Goal: Task Accomplishment & Management: Use online tool/utility

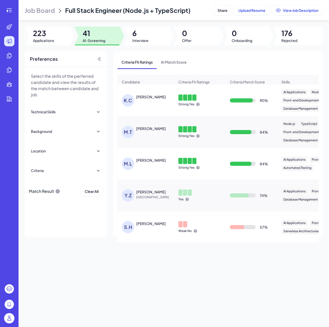
click at [250, 281] on div "Job Board Full Stack Engineer (Node.js + TypeScript) Share Upload Resume View J…" at bounding box center [174, 163] width 311 height 327
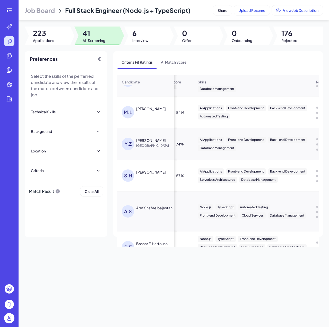
scroll to position [0, 89]
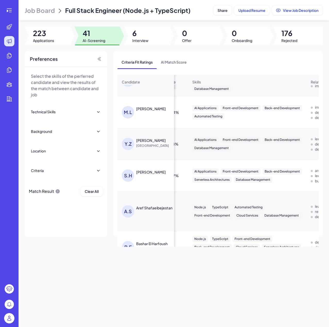
click at [163, 195] on td "A.S Aref Shafaeibejestan" at bounding box center [146, 212] width 57 height 40
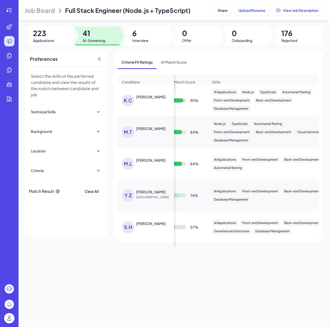
scroll to position [0, 0]
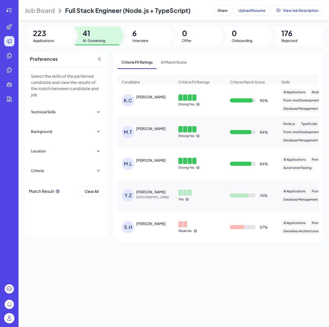
drag, startPoint x: 223, startPoint y: 173, endPoint x: 188, endPoint y: 164, distance: 35.7
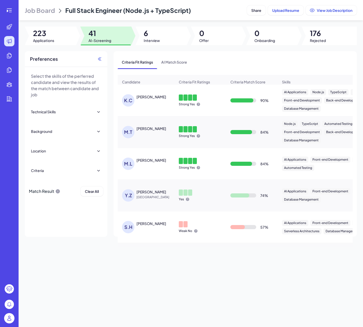
click at [100, 59] on icon at bounding box center [100, 59] width 2 height 4
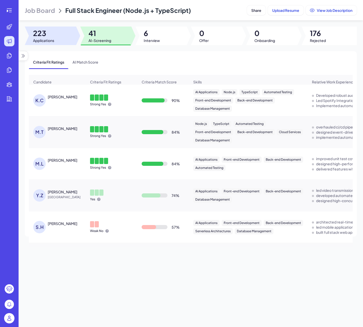
click at [54, 34] on span "223" at bounding box center [43, 33] width 21 height 9
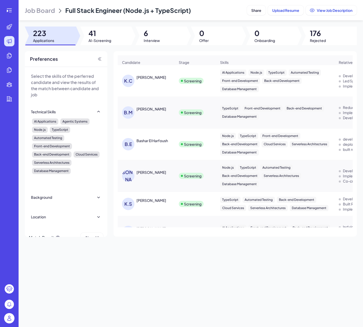
click at [35, 12] on span "Job Board" at bounding box center [40, 10] width 30 height 8
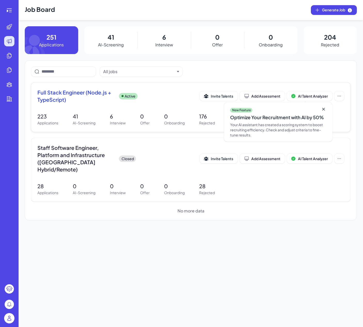
click at [323, 109] on icon at bounding box center [323, 109] width 5 height 5
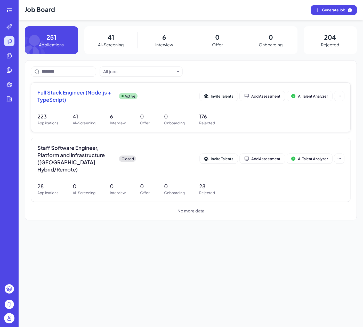
click at [90, 94] on span "Full Stack Engineer (Node.js + TypeScript)" at bounding box center [75, 96] width 77 height 14
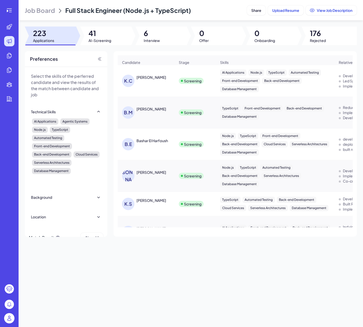
click at [89, 25] on div "Job Board Full Stack Engineer (Node.js + TypeScript) Share Upload Resume View J…" at bounding box center [191, 163] width 344 height 327
click at [89, 28] on div at bounding box center [105, 36] width 51 height 19
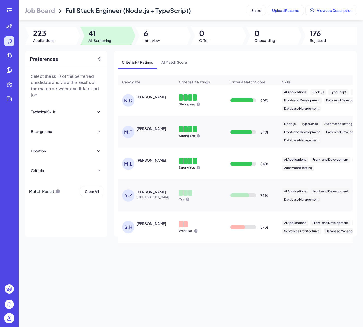
click at [78, 112] on div "Technical Skills" at bounding box center [66, 111] width 70 height 11
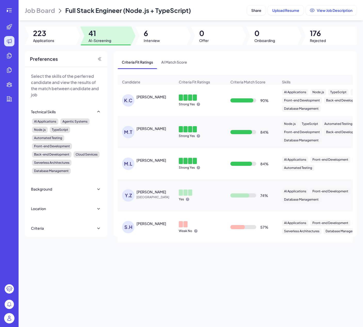
click at [78, 112] on div "Technical Skills" at bounding box center [66, 111] width 70 height 11
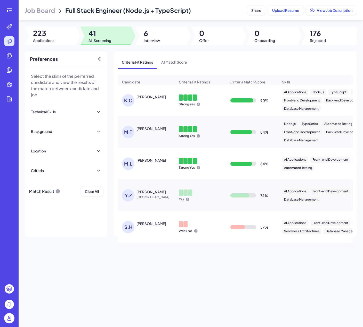
click at [89, 113] on div "Technical Skills" at bounding box center [66, 111] width 70 height 11
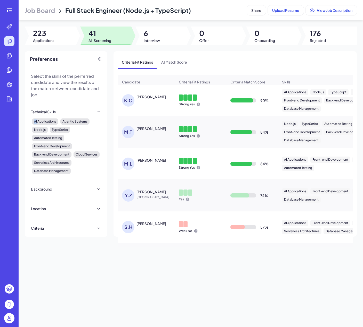
click at [89, 113] on div "Technical Skills" at bounding box center [66, 111] width 70 height 11
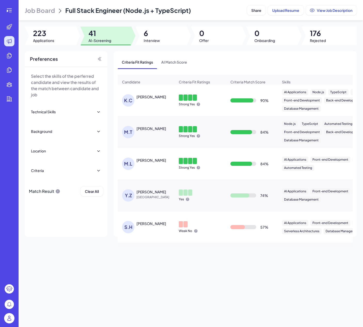
click at [72, 64] on div "Preferences" at bounding box center [66, 59] width 82 height 16
click at [56, 38] on div at bounding box center [50, 36] width 51 height 19
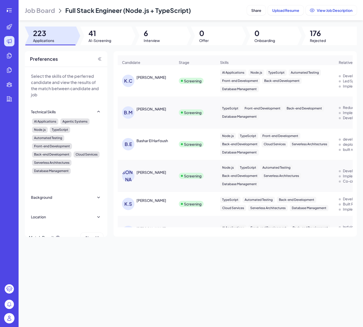
click at [53, 31] on span "223" at bounding box center [43, 33] width 21 height 9
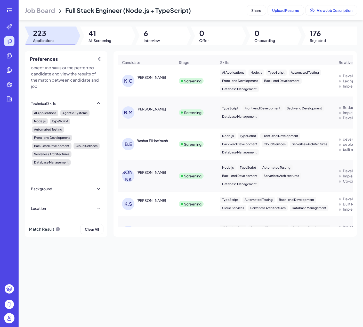
scroll to position [10, 0]
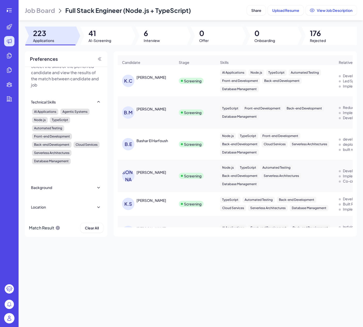
click at [74, 211] on div "Location" at bounding box center [66, 207] width 70 height 11
click at [77, 192] on div "Background" at bounding box center [66, 187] width 70 height 11
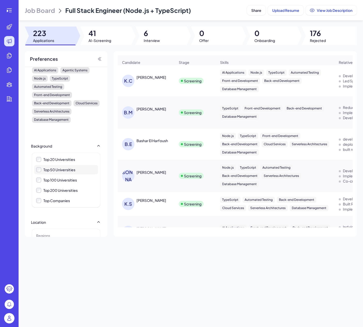
scroll to position [52, 0]
click at [61, 157] on div "Top 20 Universities" at bounding box center [59, 159] width 32 height 5
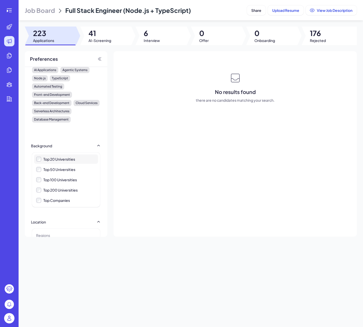
click at [61, 158] on div "Top 20 Universities" at bounding box center [59, 159] width 32 height 5
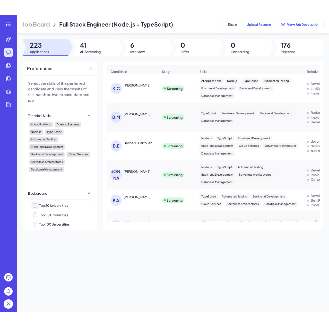
scroll to position [0, 0]
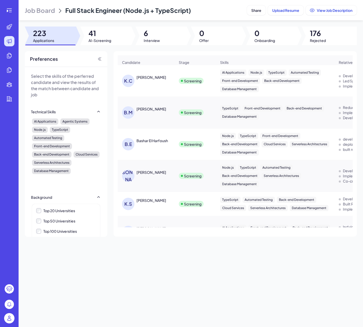
click at [72, 112] on div "Technical Skills" at bounding box center [66, 111] width 70 height 11
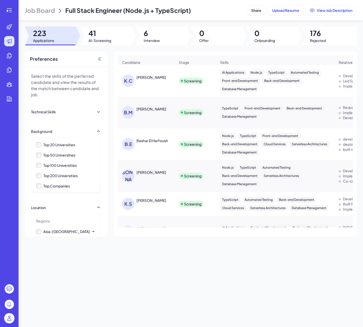
click at [93, 63] on div "Preferences" at bounding box center [66, 59] width 82 height 16
click at [94, 59] on div "Preferences" at bounding box center [66, 59] width 82 height 16
click at [329, 32] on div at bounding box center [328, 36] width 55 height 19
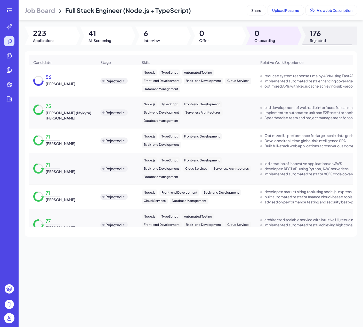
click at [284, 35] on div at bounding box center [271, 36] width 51 height 19
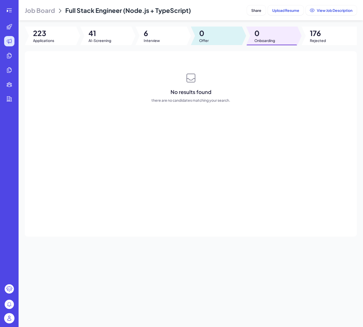
click at [213, 33] on div at bounding box center [216, 36] width 51 height 19
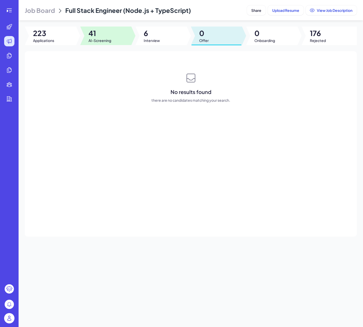
click at [130, 33] on div at bounding box center [105, 36] width 51 height 19
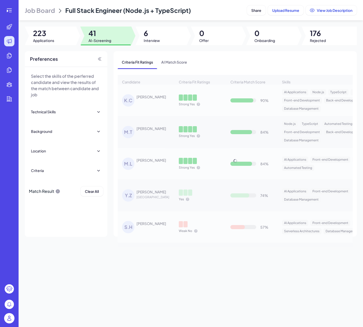
click at [149, 35] on span "6" at bounding box center [152, 33] width 16 height 9
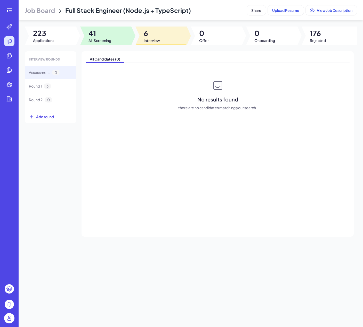
click at [111, 37] on span "41" at bounding box center [99, 33] width 23 height 9
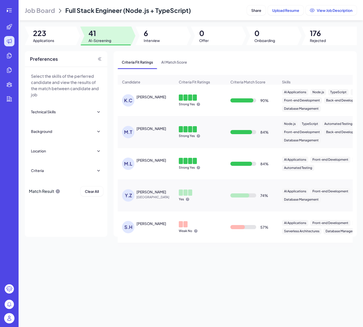
click at [54, 180] on div "Select the skills of the perferred candidate and view the results of the match …" at bounding box center [66, 124] width 82 height 115
click at [54, 177] on div "Select the skills of the perferred candidate and view the results of the match …" at bounding box center [66, 124] width 82 height 115
click at [56, 172] on div "Criteria" at bounding box center [66, 170] width 70 height 11
click at [61, 187] on div "All Criteria" at bounding box center [66, 183] width 64 height 9
click at [63, 184] on div "All Criteria" at bounding box center [69, 183] width 53 height 5
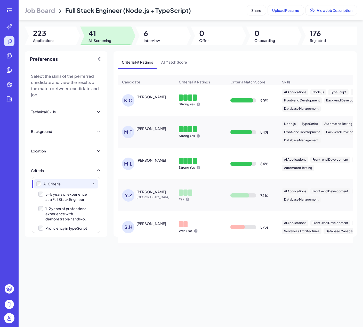
click at [66, 183] on div "All Criteria" at bounding box center [69, 183] width 53 height 5
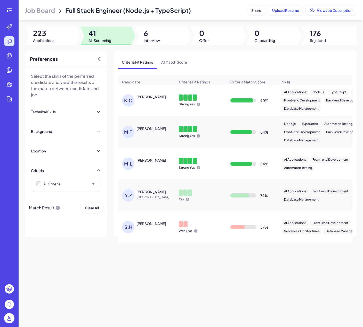
click at [70, 173] on div "Criteria" at bounding box center [66, 170] width 70 height 11
click at [77, 154] on div "Location" at bounding box center [66, 150] width 70 height 11
click at [79, 130] on div "Background" at bounding box center [66, 131] width 70 height 11
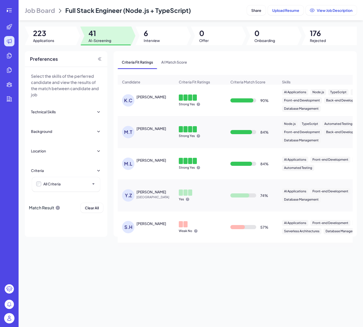
click at [78, 111] on div "Technical Skills" at bounding box center [66, 111] width 70 height 11
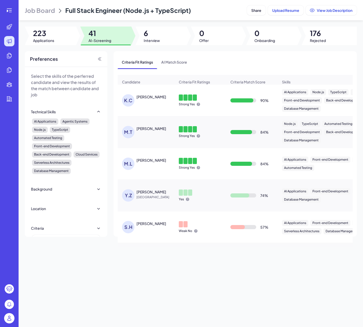
click at [78, 111] on div "Technical Skills" at bounding box center [66, 111] width 70 height 11
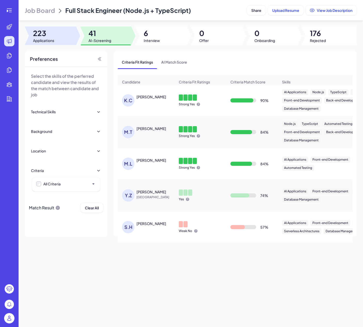
click at [59, 31] on div at bounding box center [50, 36] width 51 height 19
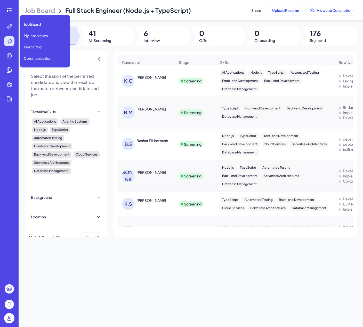
click at [13, 41] on div at bounding box center [9, 41] width 10 height 10
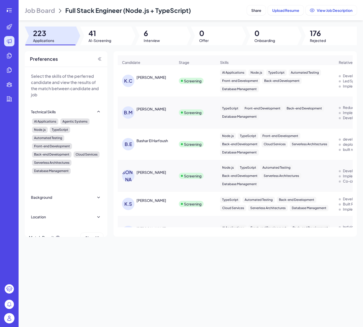
click at [9, 320] on img at bounding box center [9, 318] width 10 height 10
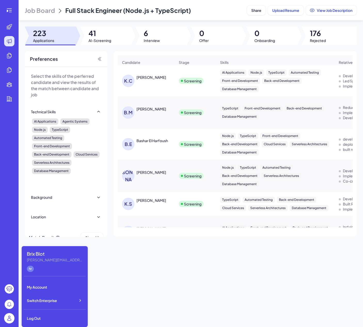
click at [42, 10] on span "Job Board" at bounding box center [40, 10] width 30 height 8
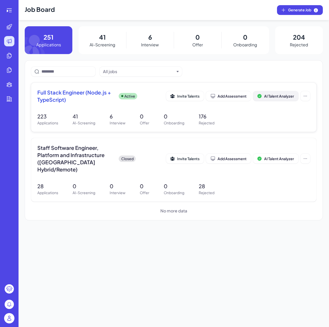
click at [277, 95] on span "AI Talent Analyzer" at bounding box center [279, 96] width 30 height 5
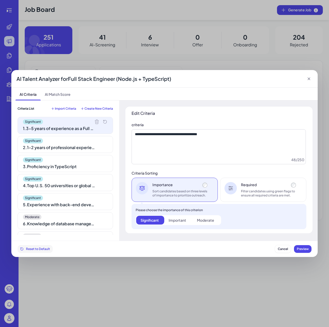
click at [45, 251] on span "Reset to Default" at bounding box center [38, 249] width 24 height 4
click at [93, 119] on div "Significant 1 . 3-5 years of experience as a Full Stack Engineer" at bounding box center [66, 125] width 96 height 17
click at [95, 121] on icon at bounding box center [97, 122] width 4 height 4
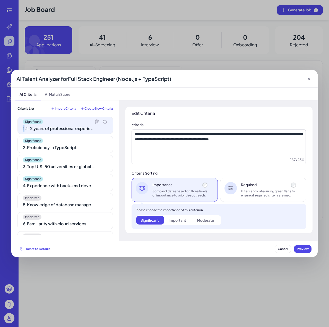
click at [95, 121] on icon at bounding box center [97, 122] width 4 height 4
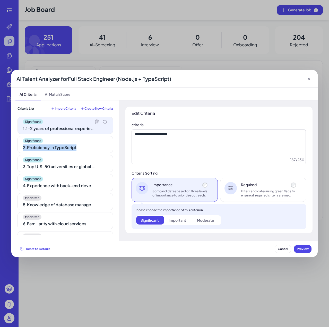
click at [0, 0] on icon at bounding box center [0, 0] width 0 height 0
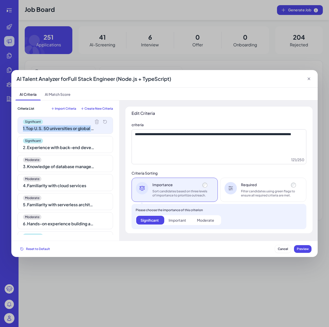
click at [95, 121] on icon at bounding box center [97, 122] width 4 height 4
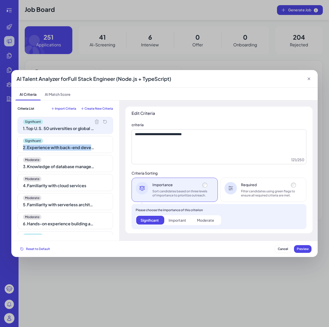
click at [0, 0] on icon at bounding box center [0, 0] width 0 height 0
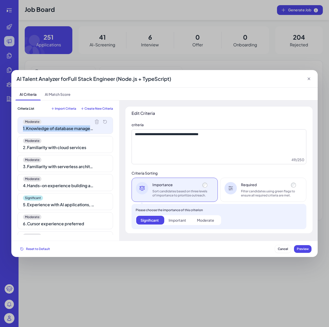
click at [95, 121] on icon at bounding box center [97, 122] width 4 height 4
click at [0, 0] on icon at bounding box center [0, 0] width 0 height 0
click at [95, 121] on icon at bounding box center [97, 122] width 4 height 4
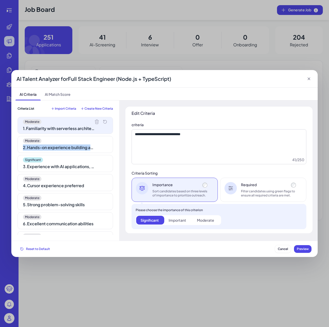
click at [0, 0] on icon at bounding box center [0, 0] width 0 height 0
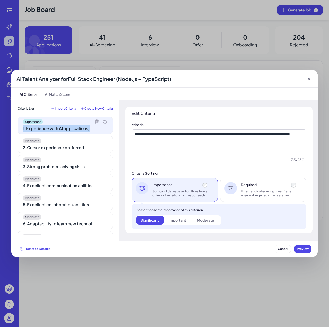
click at [95, 121] on icon at bounding box center [97, 122] width 4 height 4
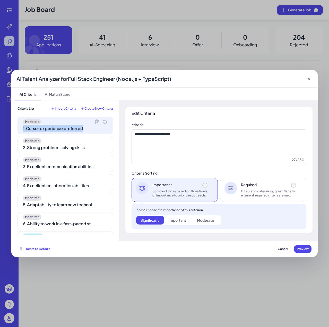
click at [95, 121] on icon at bounding box center [97, 122] width 4 height 4
click at [0, 0] on icon at bounding box center [0, 0] width 0 height 0
click at [95, 121] on icon at bounding box center [97, 122] width 4 height 4
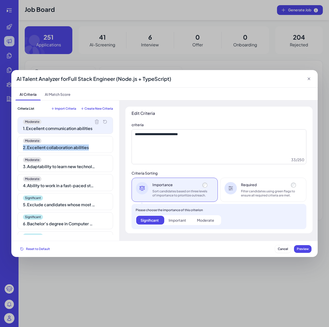
click at [0, 0] on icon at bounding box center [0, 0] width 0 height 0
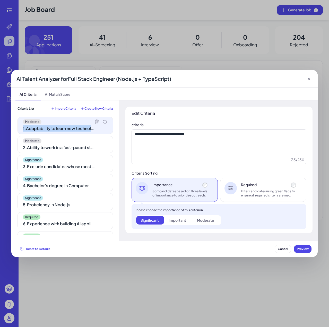
click at [95, 121] on icon at bounding box center [97, 122] width 4 height 4
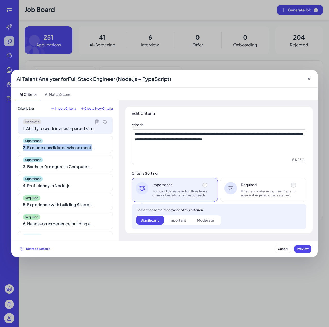
click at [0, 0] on icon at bounding box center [0, 0] width 0 height 0
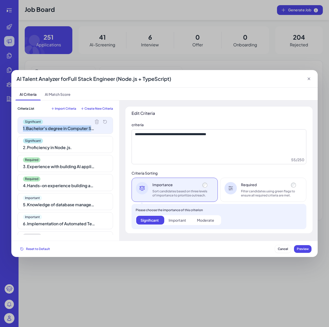
click at [95, 121] on icon at bounding box center [97, 122] width 4 height 4
click at [0, 0] on icon at bounding box center [0, 0] width 0 height 0
click at [95, 121] on icon at bounding box center [97, 122] width 4 height 4
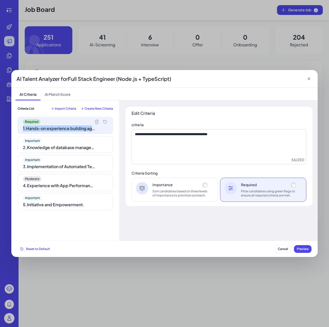
click at [95, 121] on icon at bounding box center [97, 122] width 4 height 4
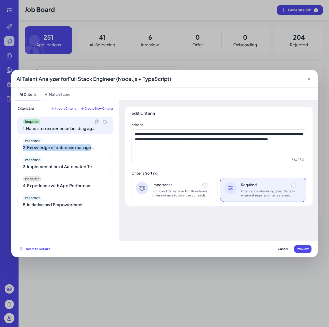
click at [0, 0] on icon at bounding box center [0, 0] width 0 height 0
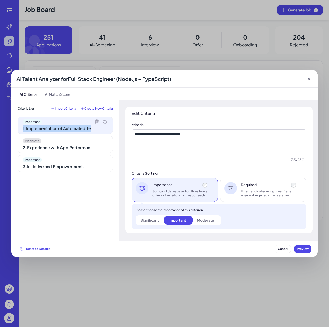
click at [95, 121] on icon at bounding box center [97, 122] width 4 height 4
type textarea "**********"
click at [95, 121] on div "Important" at bounding box center [65, 121] width 85 height 5
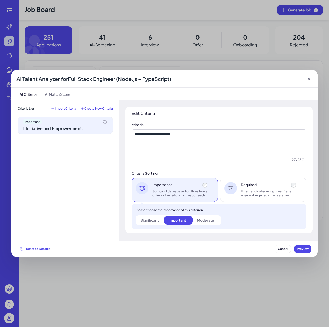
click at [70, 106] on div "Criteria List Import Criteria Create New Criteria Important 1 . Initiative and …" at bounding box center [65, 171] width 108 height 141
click at [70, 107] on span "Import Criteria" at bounding box center [65, 109] width 21 height 4
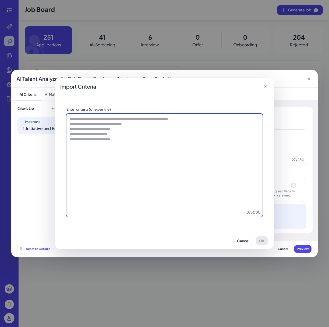
click at [95, 132] on textarea at bounding box center [164, 165] width 196 height 103
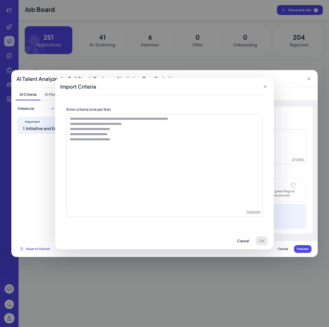
click at [263, 88] on div "Import Criteria" at bounding box center [164, 87] width 219 height 18
click at [265, 86] on icon at bounding box center [265, 86] width 5 height 5
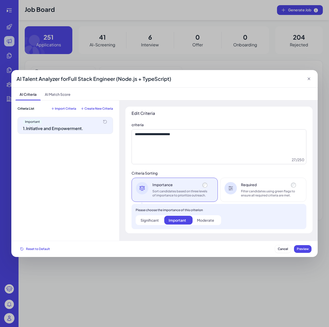
click at [105, 111] on span "Create New Criteria" at bounding box center [99, 109] width 29 height 4
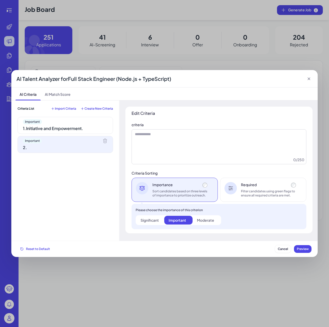
click at [72, 134] on div "Important 1 . Initiative and Empowerment. Important 2 ." at bounding box center [66, 176] width 96 height 118
click at [71, 128] on div "1 . Initiative and Empowerment." at bounding box center [59, 129] width 72 height 6
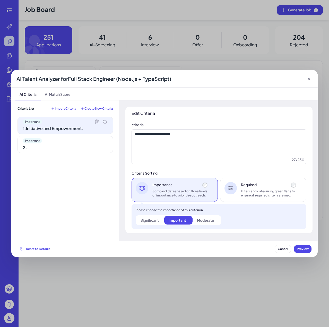
click at [72, 107] on span "Import Criteria" at bounding box center [65, 109] width 21 height 4
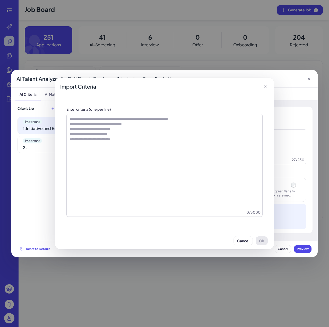
click at [265, 88] on icon at bounding box center [265, 86] width 5 height 5
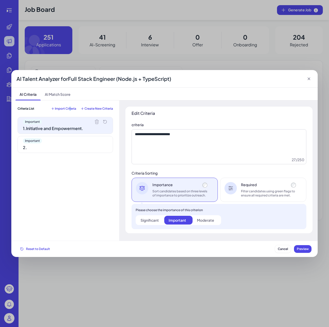
click at [69, 108] on span "Import Criteria" at bounding box center [65, 109] width 21 height 4
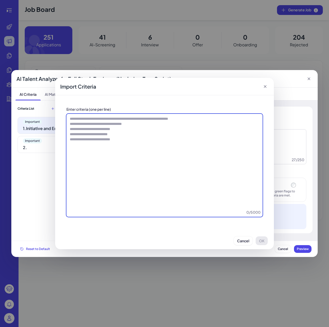
drag, startPoint x: 97, startPoint y: 127, endPoint x: 107, endPoint y: 150, distance: 24.7
click at [107, 150] on textarea at bounding box center [164, 165] width 196 height 103
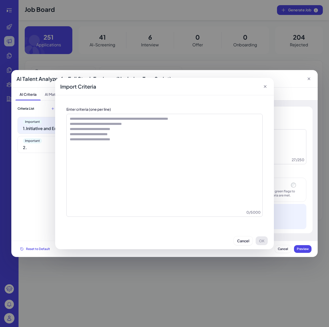
click at [267, 86] on icon at bounding box center [265, 86] width 5 height 5
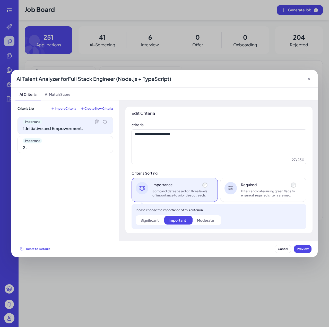
click at [66, 111] on div "Criteria List Import Criteria Create New Criteria Important 1 . Initiative and …" at bounding box center [66, 171] width 96 height 128
click at [65, 110] on span "Import Criteria" at bounding box center [65, 109] width 21 height 4
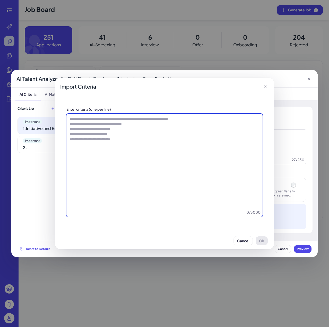
click at [205, 142] on textarea at bounding box center [164, 165] width 196 height 103
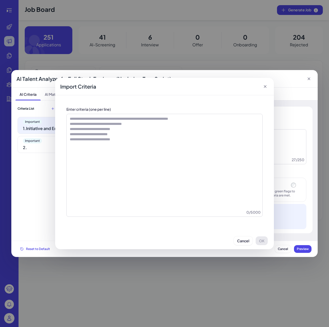
click at [266, 86] on icon at bounding box center [265, 86] width 3 height 3
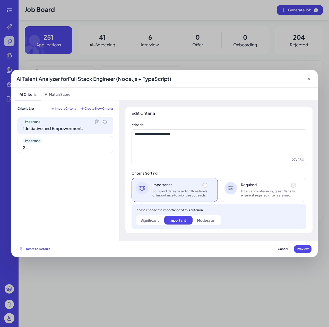
click at [310, 79] on icon at bounding box center [309, 78] width 5 height 5
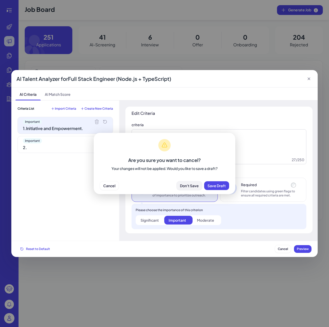
click at [198, 188] on button "Don't Save" at bounding box center [190, 185] width 26 height 9
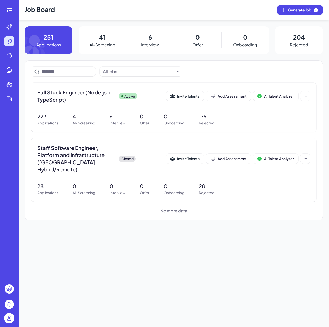
click at [9, 316] on img at bounding box center [9, 318] width 10 height 10
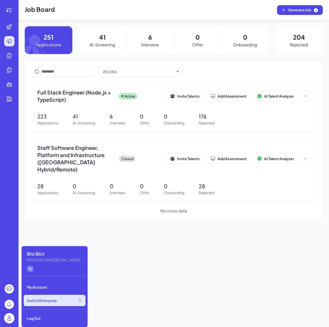
click at [44, 301] on span "Switch Enterprise" at bounding box center [42, 300] width 30 height 5
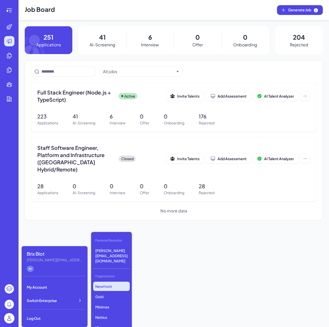
click at [113, 282] on p "Newfront" at bounding box center [111, 286] width 37 height 9
click at [100, 107] on div "Full Stack Engineer (Node.js + TypeScript) Active Invite Talents Add Assessment…" at bounding box center [174, 107] width 286 height 49
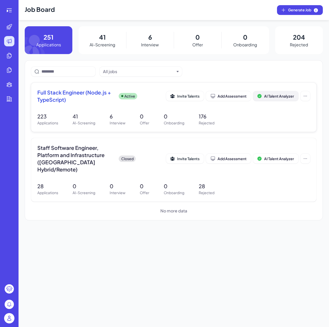
click at [280, 94] on span "AI Talent Analyzer" at bounding box center [279, 96] width 30 height 5
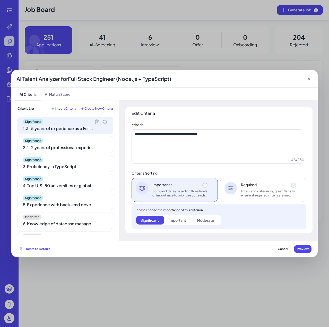
click at [96, 122] on icon at bounding box center [97, 122] width 4 height 4
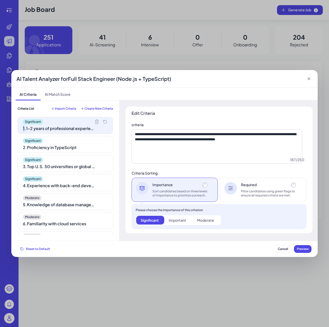
click at [96, 122] on icon at bounding box center [97, 122] width 4 height 4
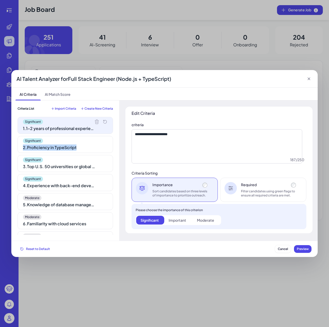
click at [0, 0] on icon at bounding box center [0, 0] width 0 height 0
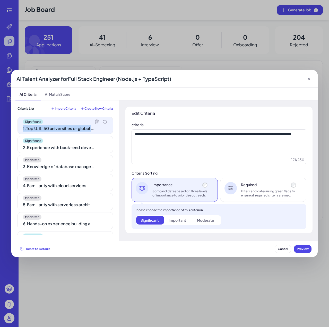
click at [96, 122] on icon at bounding box center [97, 122] width 4 height 4
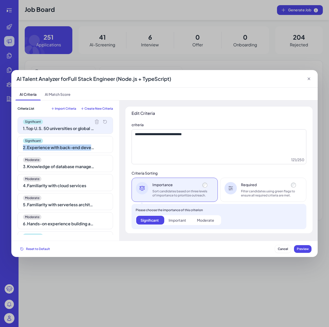
click at [0, 0] on icon at bounding box center [0, 0] width 0 height 0
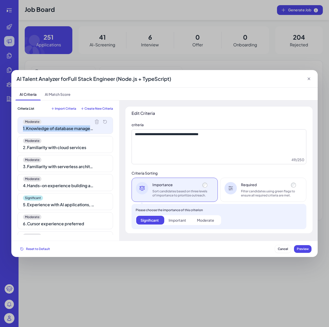
click at [96, 122] on icon at bounding box center [97, 122] width 4 height 4
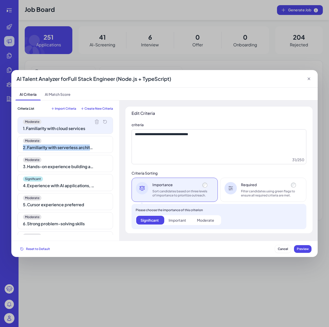
click at [0, 0] on icon at bounding box center [0, 0] width 0 height 0
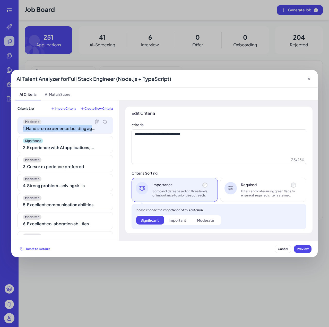
click at [96, 122] on icon at bounding box center [97, 122] width 4 height 4
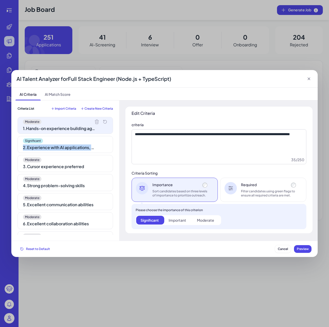
click at [0, 0] on icon at bounding box center [0, 0] width 0 height 0
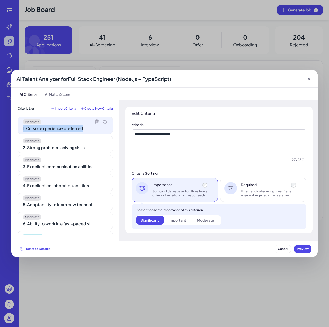
click at [96, 122] on icon at bounding box center [97, 122] width 4 height 4
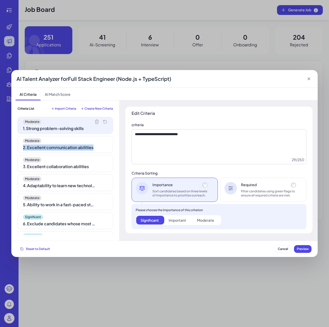
click at [0, 0] on icon at bounding box center [0, 0] width 0 height 0
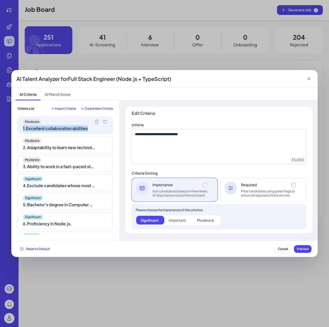
click at [96, 122] on icon at bounding box center [97, 122] width 4 height 4
click at [0, 0] on icon at bounding box center [0, 0] width 0 height 0
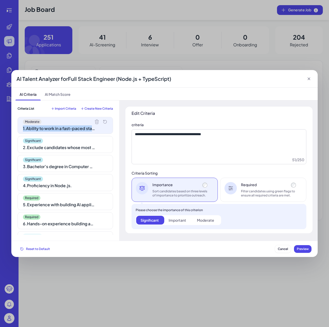
click at [96, 122] on icon at bounding box center [97, 122] width 4 height 4
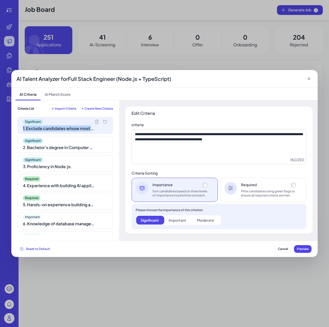
click at [96, 122] on icon at bounding box center [97, 122] width 4 height 4
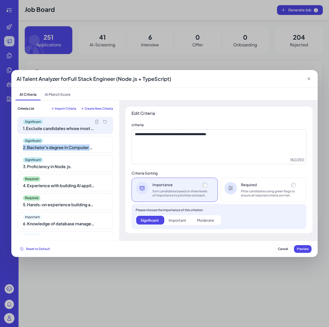
click at [0, 0] on icon at bounding box center [0, 0] width 0 height 0
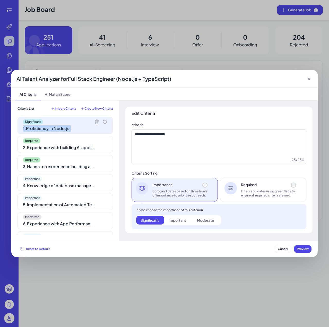
click at [96, 122] on icon at bounding box center [97, 122] width 4 height 4
click at [0, 0] on icon at bounding box center [0, 0] width 0 height 0
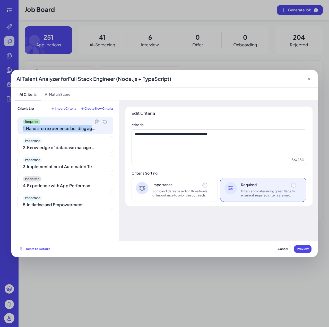
click at [96, 122] on icon at bounding box center [97, 122] width 4 height 4
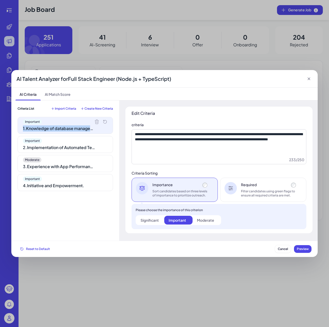
click at [96, 122] on icon at bounding box center [97, 122] width 4 height 4
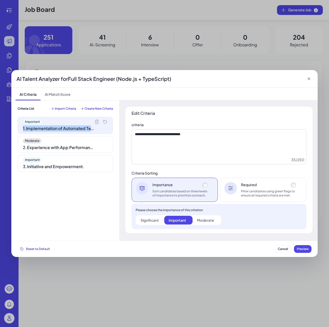
click at [96, 122] on icon at bounding box center [97, 122] width 4 height 4
type textarea "**********"
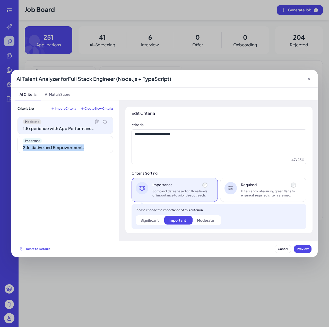
click at [96, 138] on div "Important" at bounding box center [65, 140] width 85 height 5
drag, startPoint x: 269, startPoint y: 50, endPoint x: 312, endPoint y: 58, distance: 43.7
click at [269, 50] on div "**********" at bounding box center [164, 163] width 329 height 327
drag, startPoint x: 312, startPoint y: 74, endPoint x: 311, endPoint y: 78, distance: 4.5
click at [312, 74] on div "AI Talent Analyzer for Full Stack Engineer (Node.js + TypeScript)" at bounding box center [164, 79] width 307 height 18
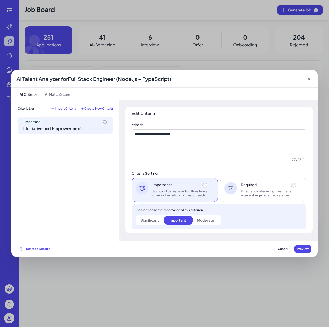
click at [311, 78] on icon at bounding box center [309, 78] width 5 height 5
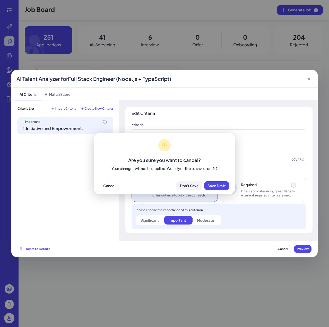
click at [189, 189] on button "Don't Save" at bounding box center [190, 185] width 26 height 9
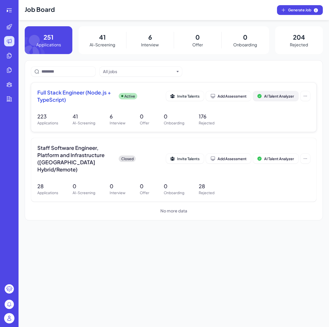
click at [274, 98] on span "AI Talent Analyzer" at bounding box center [279, 96] width 30 height 5
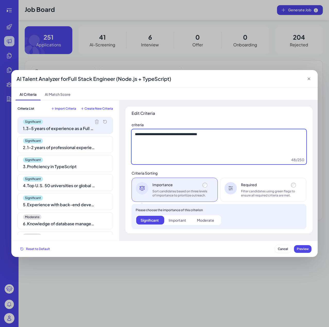
drag, startPoint x: 229, startPoint y: 139, endPoint x: 123, endPoint y: 133, distance: 106.6
click at [123, 133] on div "**********" at bounding box center [219, 171] width 200 height 141
click at [78, 180] on div "Significant" at bounding box center [65, 179] width 85 height 5
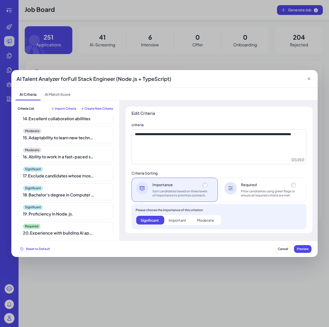
click at [81, 188] on div "Significant" at bounding box center [65, 188] width 85 height 5
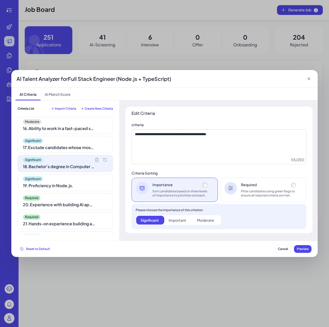
scroll to position [357, 0]
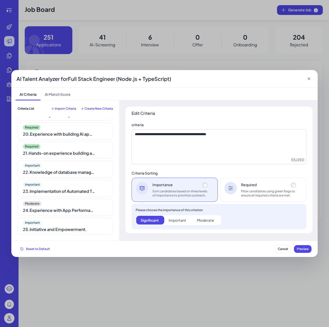
click at [79, 200] on div "Moderate 24 . Experience with App Performance and Maintenance" at bounding box center [66, 207] width 96 height 17
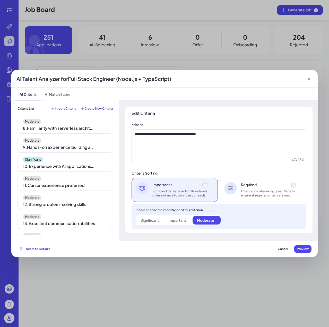
scroll to position [0, 0]
click at [95, 123] on div "Significant" at bounding box center [65, 121] width 85 height 5
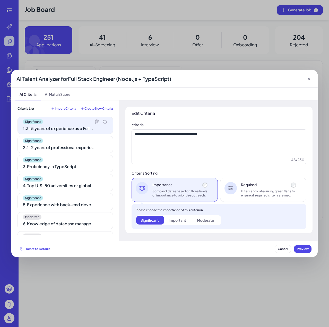
click at [98, 122] on div at bounding box center [100, 121] width 13 height 5
click at [95, 122] on icon at bounding box center [96, 121] width 5 height 5
click at [0, 0] on icon at bounding box center [0, 0] width 0 height 0
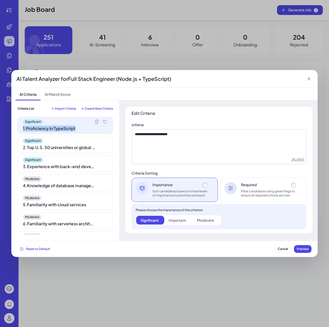
click at [95, 122] on icon at bounding box center [96, 121] width 5 height 5
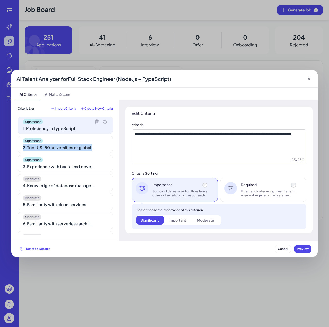
click at [0, 0] on icon at bounding box center [0, 0] width 0 height 0
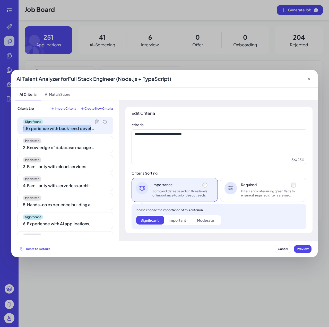
click at [95, 122] on icon at bounding box center [96, 121] width 5 height 5
click at [0, 0] on icon at bounding box center [0, 0] width 0 height 0
click at [95, 122] on icon at bounding box center [96, 121] width 5 height 5
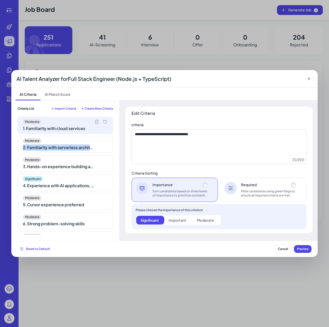
click at [0, 0] on icon at bounding box center [0, 0] width 0 height 0
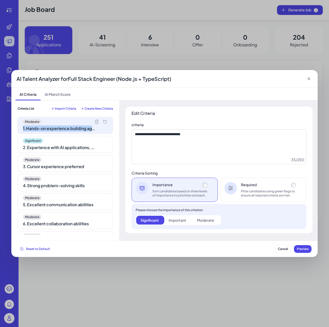
click at [95, 122] on icon at bounding box center [96, 121] width 5 height 5
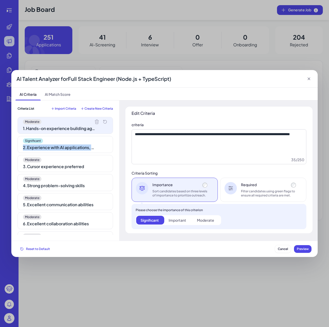
click at [0, 0] on icon at bounding box center [0, 0] width 0 height 0
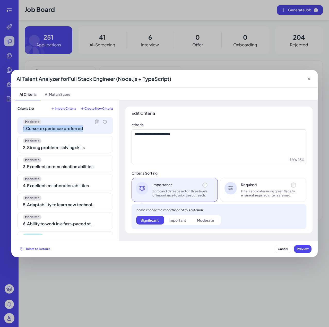
click at [95, 122] on icon at bounding box center [96, 121] width 5 height 5
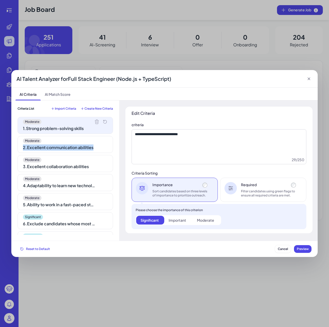
click at [0, 0] on icon at bounding box center [0, 0] width 0 height 0
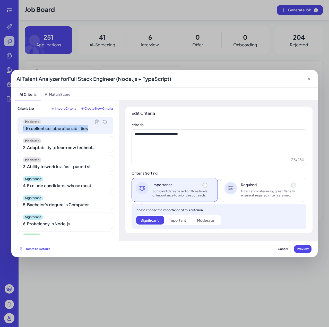
click at [95, 122] on icon at bounding box center [96, 121] width 5 height 5
click at [0, 0] on icon at bounding box center [0, 0] width 0 height 0
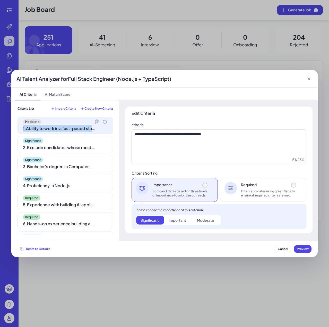
click at [95, 122] on icon at bounding box center [96, 121] width 5 height 5
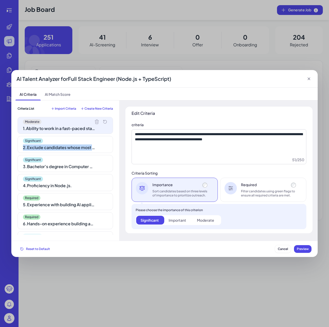
click at [0, 0] on icon at bounding box center [0, 0] width 0 height 0
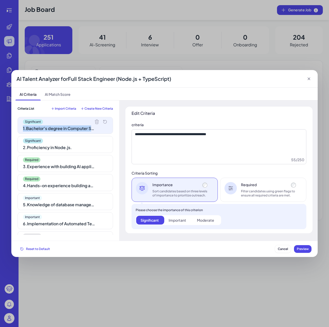
click at [95, 122] on icon at bounding box center [96, 121] width 5 height 5
click at [0, 0] on icon at bounding box center [0, 0] width 0 height 0
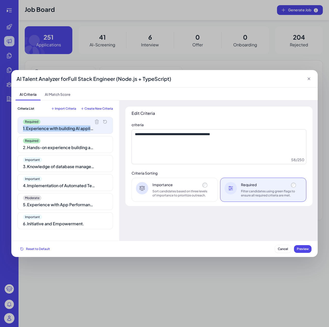
click at [95, 122] on icon at bounding box center [96, 121] width 5 height 5
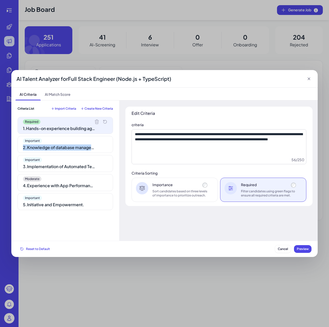
click at [0, 0] on icon at bounding box center [0, 0] width 0 height 0
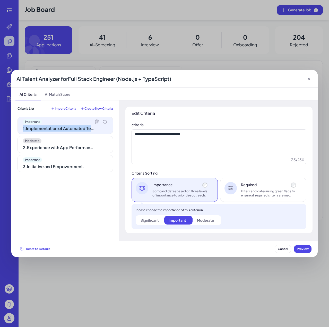
click at [95, 122] on icon at bounding box center [96, 121] width 5 height 5
click at [0, 0] on icon at bounding box center [0, 0] width 0 height 0
type textarea "**********"
click at [95, 122] on div "Important" at bounding box center [65, 121] width 85 height 5
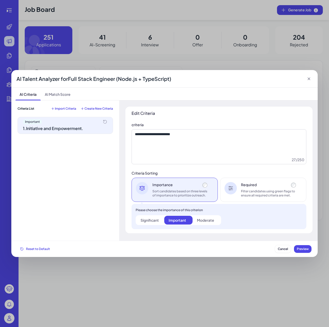
click at [61, 105] on div "Criteria List Import Criteria Create New Criteria Important 1 . Initiative and …" at bounding box center [65, 171] width 108 height 141
click at [61, 106] on div "Criteria List Import Criteria Create New Criteria Important 1 . Initiative and …" at bounding box center [65, 171] width 108 height 141
click at [60, 110] on span "Import Criteria" at bounding box center [65, 109] width 21 height 4
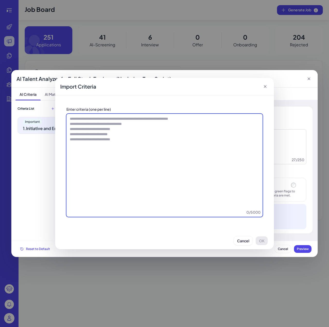
click at [141, 144] on textarea at bounding box center [164, 165] width 196 height 103
paste textarea "**********"
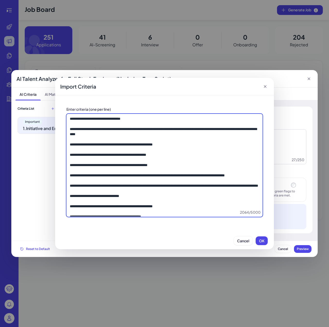
scroll to position [162, 0]
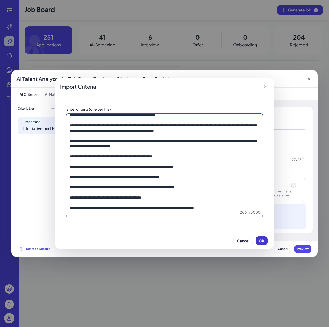
type textarea "**********"
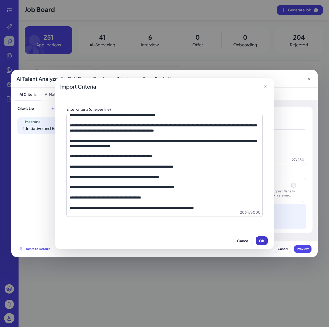
click at [261, 242] on span "OK" at bounding box center [261, 241] width 5 height 5
type textarea "**********"
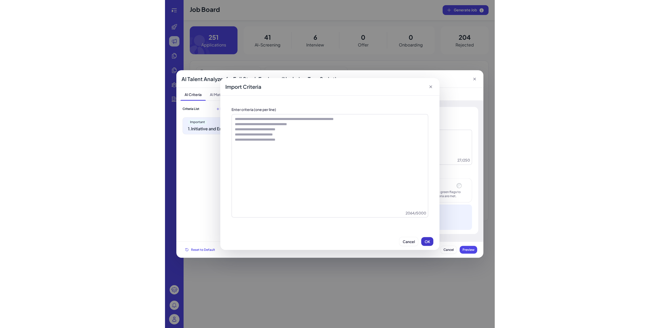
scroll to position [0, 0]
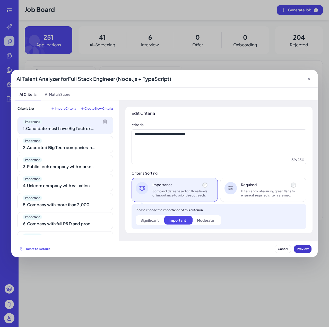
click at [306, 252] on button "Preview" at bounding box center [303, 249] width 18 height 8
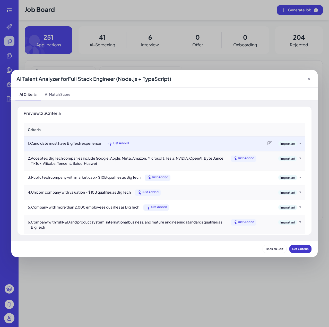
click at [304, 252] on button "Set Criteria" at bounding box center [301, 249] width 22 height 8
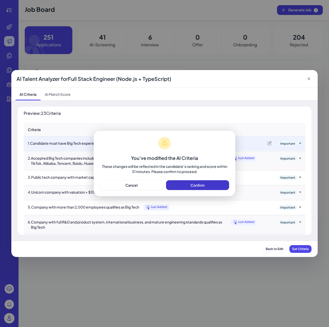
click at [203, 185] on span "Confirm" at bounding box center [198, 185] width 14 height 5
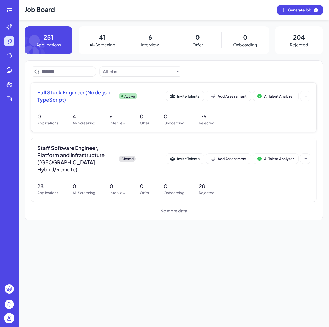
click at [257, 121] on div "0 Applications 41 AI-Screening 6 Interview 0 Offer 0 Onboarding 176 Rejected" at bounding box center [173, 119] width 273 height 13
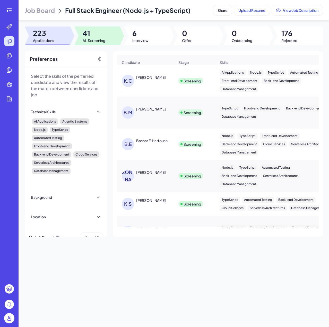
click at [117, 43] on div at bounding box center [97, 36] width 46 height 19
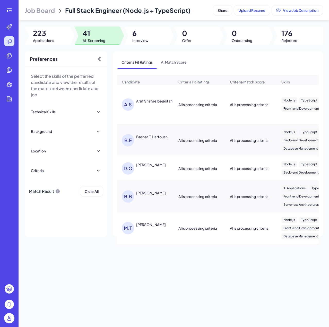
click at [56, 39] on div at bounding box center [48, 36] width 46 height 19
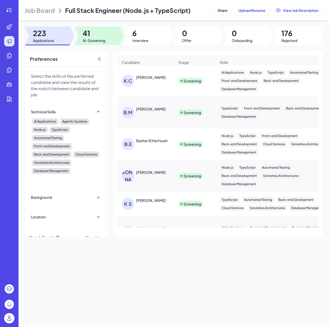
click at [80, 38] on div at bounding box center [97, 36] width 46 height 19
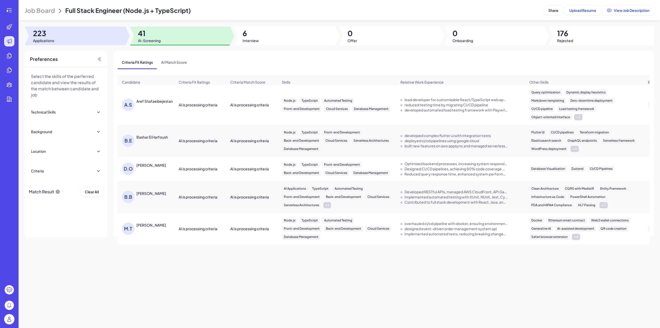
click at [111, 38] on div at bounding box center [75, 36] width 101 height 19
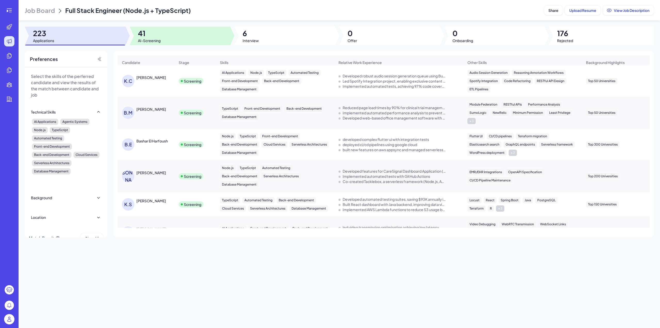
click at [153, 38] on span "AI-Screening" at bounding box center [149, 40] width 23 height 5
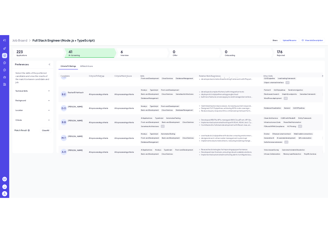
scroll to position [26, 0]
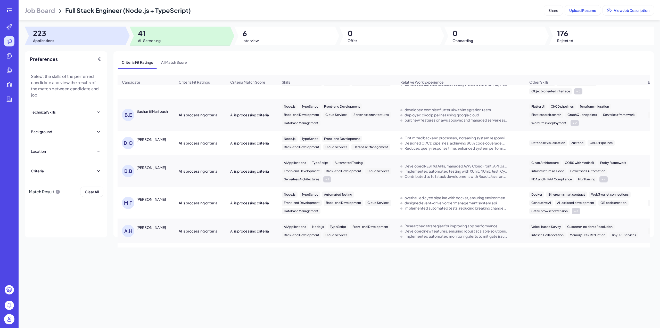
click at [89, 30] on div at bounding box center [75, 36] width 101 height 19
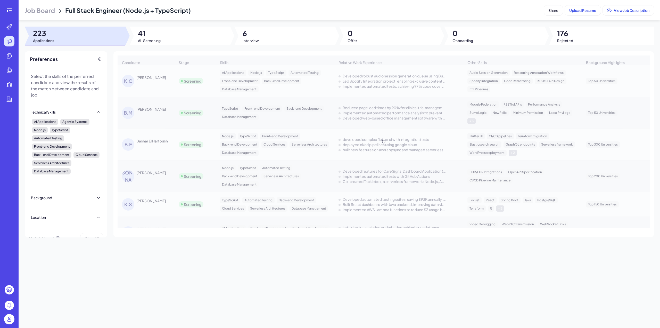
click at [147, 40] on span "AI-Screening" at bounding box center [149, 40] width 23 height 5
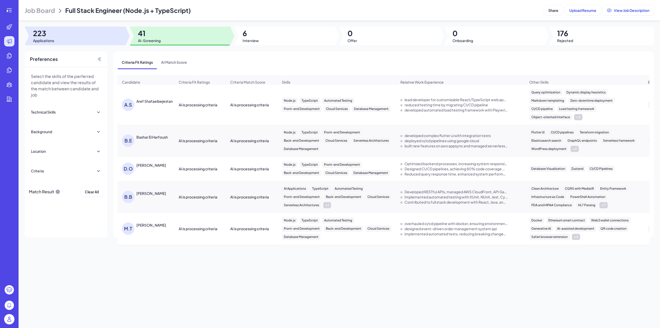
click at [103, 37] on div at bounding box center [75, 36] width 101 height 19
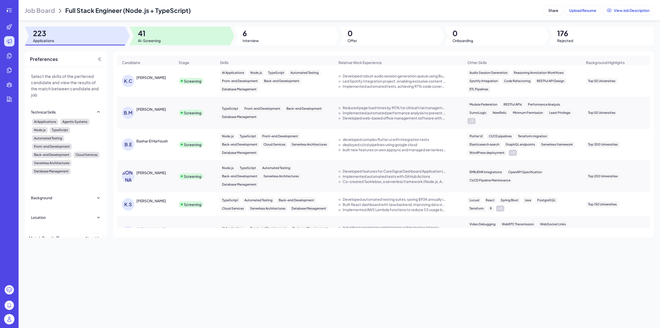
click at [152, 40] on span "AI-Screening" at bounding box center [149, 40] width 23 height 5
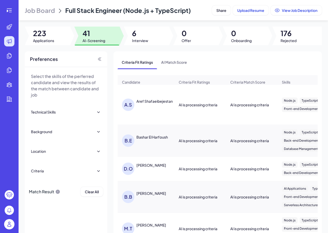
click at [63, 36] on div at bounding box center [47, 36] width 45 height 19
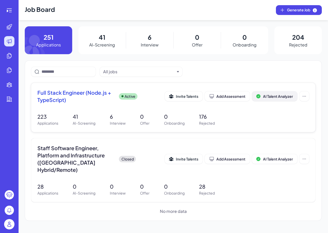
click at [268, 96] on span "AI Talent Analyzer" at bounding box center [278, 96] width 30 height 5
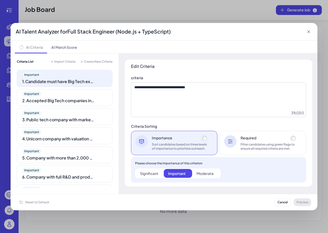
click at [76, 97] on div "Important 2 . Accepted Big Tech companies include Google, Apple, Meta, Amazon, …" at bounding box center [65, 97] width 96 height 17
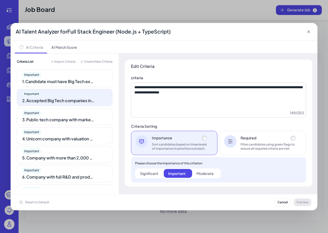
click at [74, 106] on div "Important 1 . Candidate must have Big Tech experience Important 2 . Accepted Bi…" at bounding box center [65, 129] width 96 height 118
click at [73, 114] on div "Important" at bounding box center [64, 112] width 85 height 5
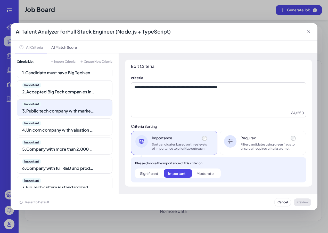
scroll to position [26, 0]
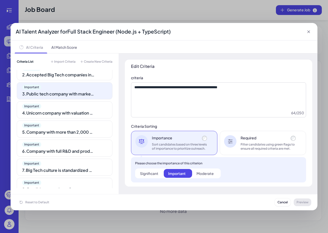
click at [73, 114] on div "4 . Unicorn company with valuation > $10B qualifies as Big Tech" at bounding box center [58, 113] width 72 height 6
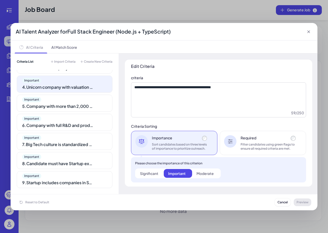
click at [73, 114] on div "Important 6 . Company with full R&D and product system, international business,…" at bounding box center [65, 122] width 96 height 17
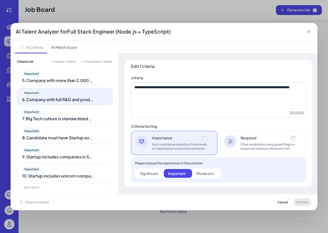
click at [73, 114] on div "Important" at bounding box center [64, 111] width 85 height 5
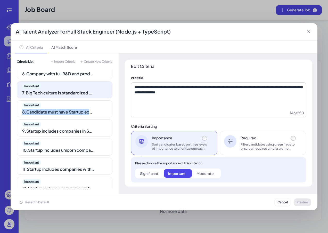
click at [73, 114] on div "8 . Candidate must have Startup experience" at bounding box center [58, 112] width 72 height 6
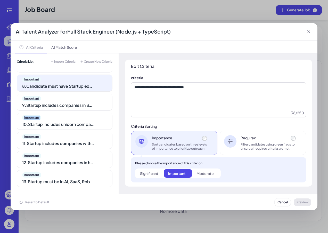
click at [73, 114] on div "Important 10 . Startup includes unicorn companies with valuation > $1B" at bounding box center [65, 121] width 96 height 17
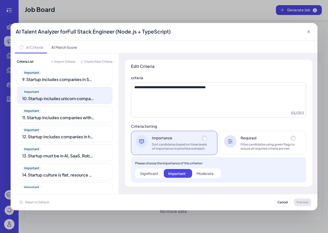
click at [73, 114] on div "11 . Startup includes companies with 10–500 employees" at bounding box center [58, 117] width 72 height 6
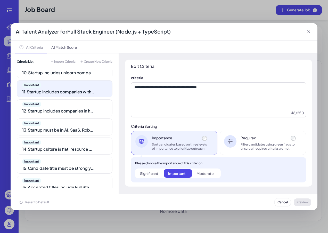
click at [73, 114] on div "Important 12 . Startup includes companies in hypergrowth over the past 2–3 years" at bounding box center [65, 107] width 96 height 17
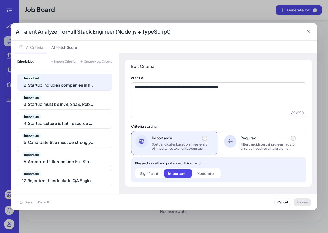
click at [73, 114] on div "Important" at bounding box center [64, 116] width 85 height 5
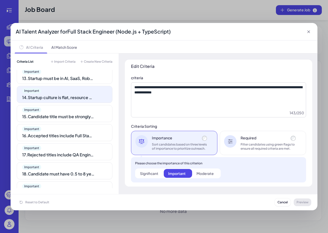
click at [73, 114] on div "15 . Candidate title must be strongly related to full stack development" at bounding box center [58, 116] width 72 height 6
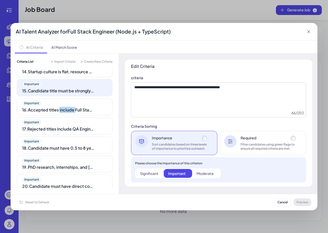
click at [73, 114] on div "Important 16 . Accepted titles include Full Stack Engineer, Software Engineer, …" at bounding box center [65, 106] width 96 height 17
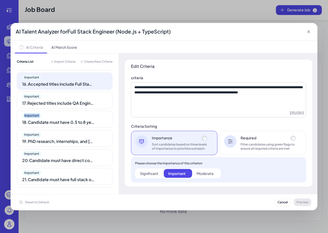
click at [73, 114] on div "Important" at bounding box center [64, 115] width 85 height 5
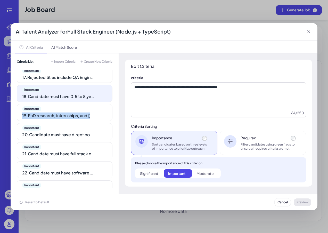
click at [73, 114] on div "19 . PhD research, internships, and contractor work do not count as formal expe…" at bounding box center [58, 115] width 72 height 6
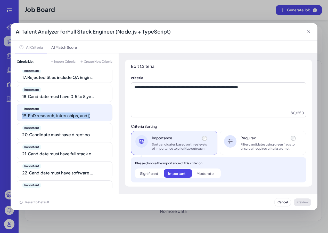
scroll to position [319, 0]
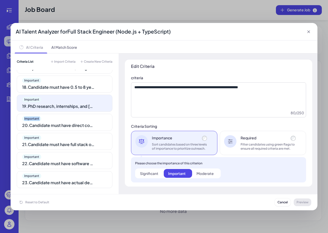
click at [73, 114] on div "Important 20 . Candidate must have direct coding and software development exper…" at bounding box center [65, 122] width 96 height 17
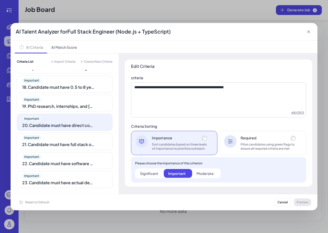
click at [70, 140] on div "Important" at bounding box center [64, 137] width 85 height 5
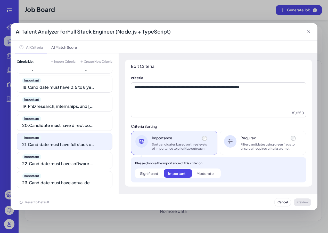
click at [70, 161] on div "22 . Candidate must have software system building experience" at bounding box center [58, 163] width 72 height 6
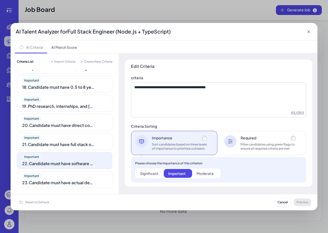
click at [72, 175] on div "Important" at bounding box center [64, 175] width 85 height 5
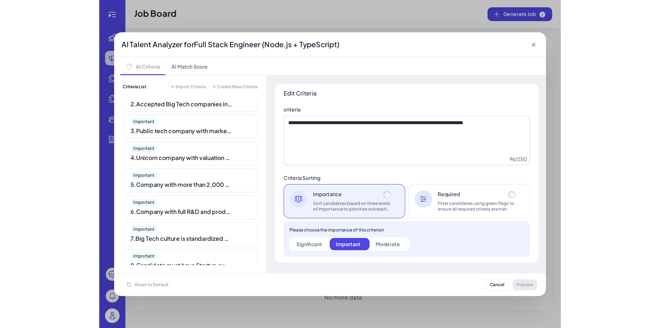
scroll to position [0, 0]
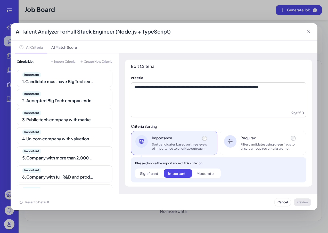
click at [72, 86] on div "Important 1 . Candidate must have Big Tech experience" at bounding box center [65, 78] width 96 height 17
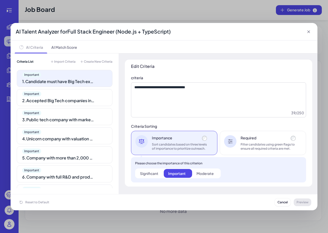
click at [184, 17] on div "AI Talent Analyzer for Full Stack Engineer (Node.js + TypeScript) AI Criteria A…" at bounding box center [164, 116] width 328 height 233
click at [310, 32] on icon at bounding box center [308, 31] width 5 height 5
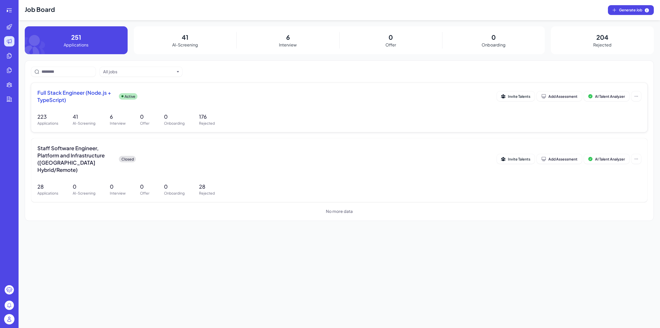
click at [187, 112] on div "Full Stack Engineer (Node.js + TypeScript) Active Invite Talents Add Assessment…" at bounding box center [339, 107] width 616 height 49
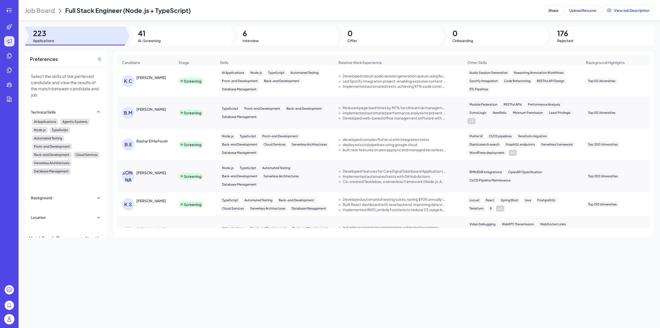
click at [179, 39] on div at bounding box center [180, 36] width 101 height 19
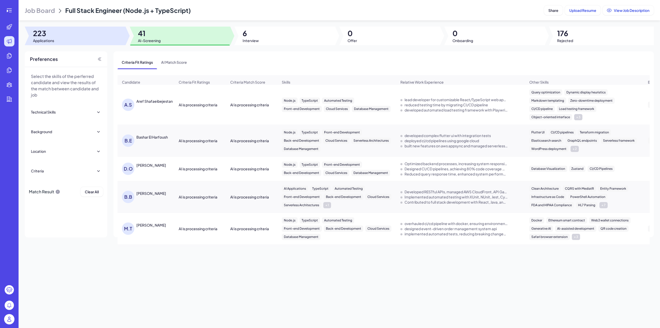
click at [119, 35] on div at bounding box center [75, 36] width 101 height 19
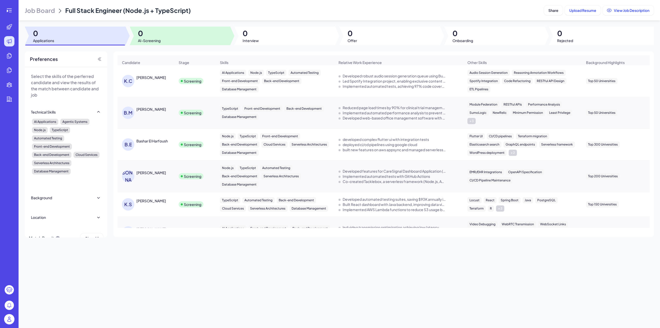
click at [174, 30] on div at bounding box center [180, 36] width 101 height 19
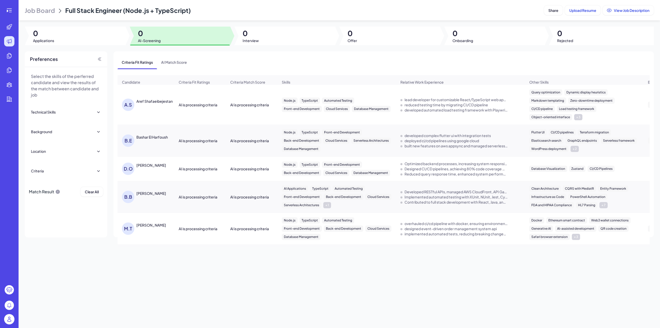
click at [112, 39] on div at bounding box center [75, 36] width 101 height 19
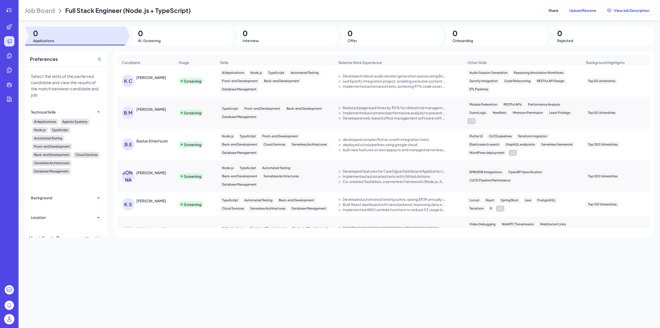
click at [150, 37] on span "0" at bounding box center [149, 33] width 23 height 9
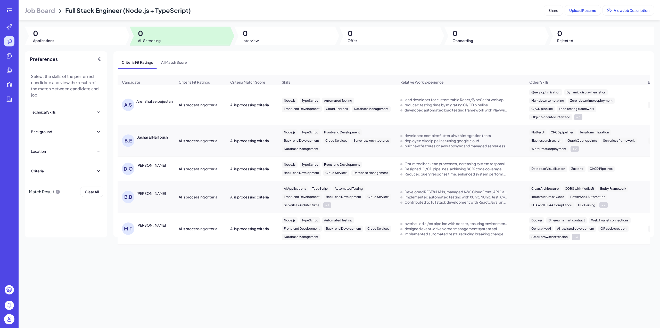
click at [109, 35] on div at bounding box center [75, 36] width 101 height 19
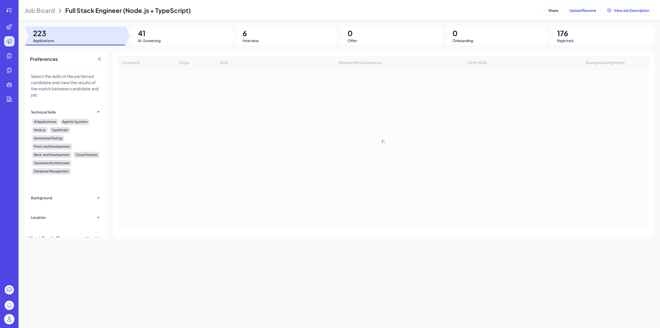
click at [41, 7] on span "Job Board" at bounding box center [40, 10] width 30 height 8
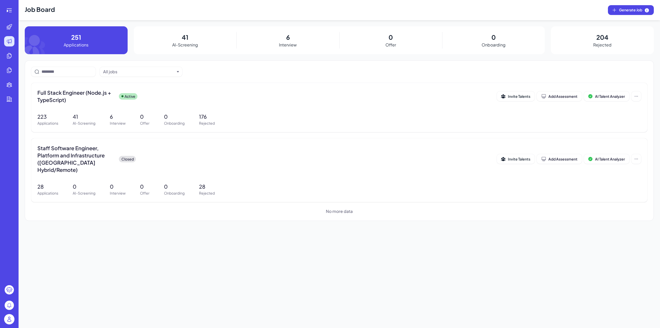
click at [10, 318] on img at bounding box center [9, 319] width 10 height 10
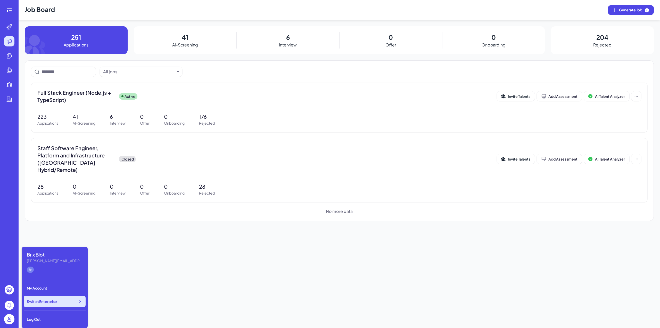
click at [65, 298] on div "Switch Enterprise" at bounding box center [55, 300] width 62 height 11
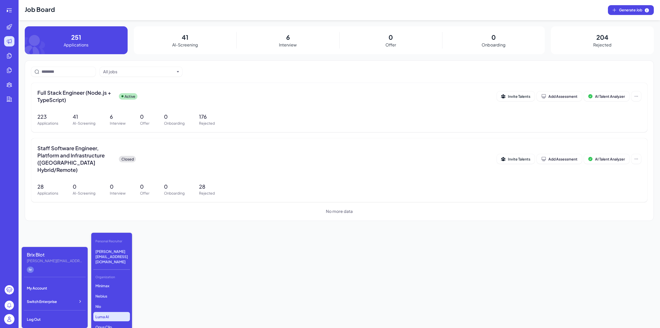
scroll to position [26, 0]
click at [115, 318] on p "Opus Clip" at bounding box center [111, 322] width 37 height 9
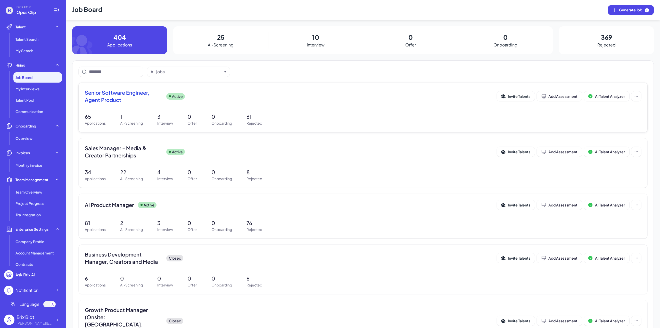
click at [198, 105] on div "Senior Software Engineer, Agent Product Active Invite Talents Add Assessment AI…" at bounding box center [363, 98] width 556 height 18
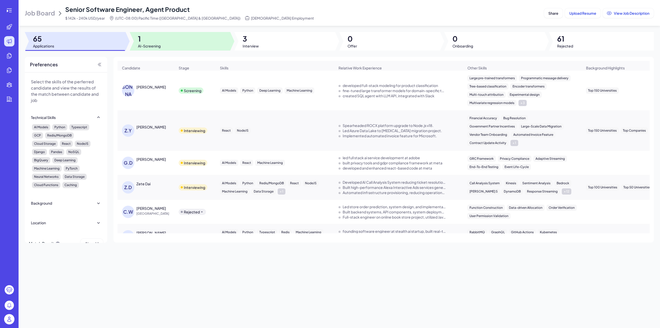
click at [192, 46] on div at bounding box center [180, 41] width 101 height 19
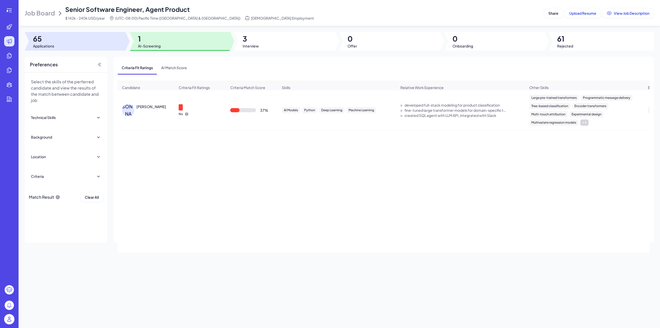
click at [84, 34] on div at bounding box center [75, 41] width 101 height 19
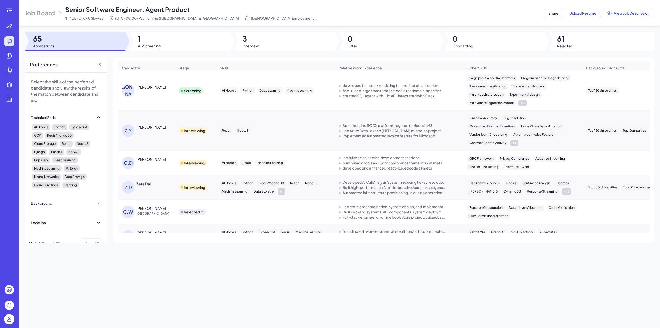
click at [46, 14] on span "Job Board" at bounding box center [40, 13] width 30 height 8
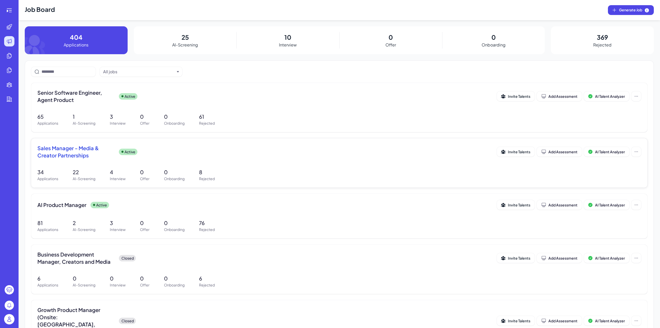
click at [110, 156] on span "Sales Manager - Media & Creator Partnerships" at bounding box center [75, 151] width 77 height 14
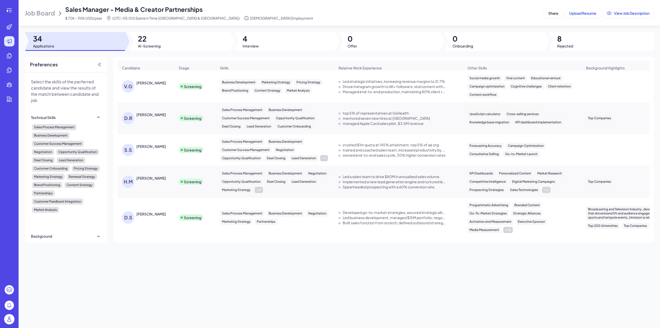
click at [169, 38] on div at bounding box center [180, 41] width 101 height 19
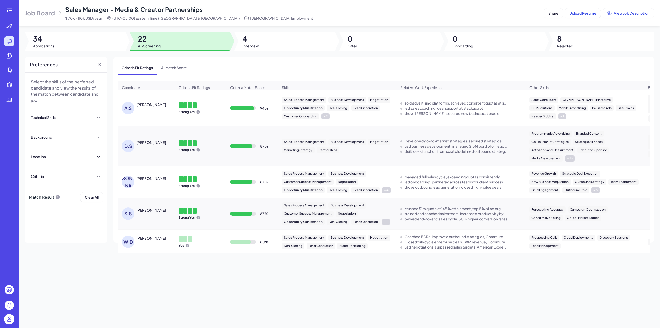
click at [92, 50] on div at bounding box center [75, 41] width 101 height 19
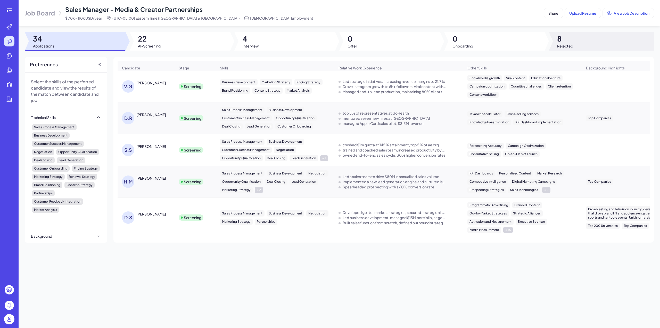
click at [578, 41] on div at bounding box center [601, 41] width 105 height 19
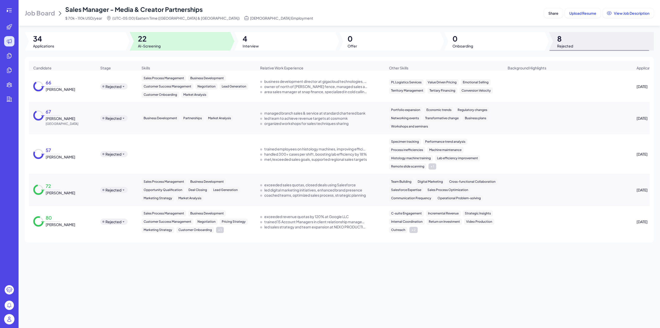
click at [218, 46] on div at bounding box center [180, 41] width 101 height 19
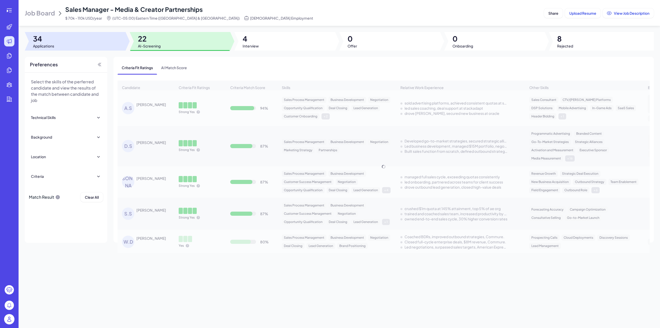
click at [105, 43] on div at bounding box center [75, 41] width 101 height 19
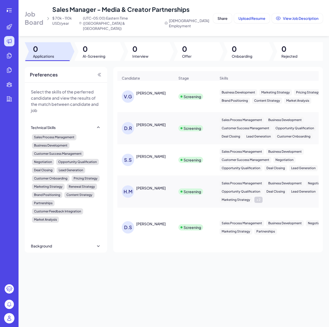
click at [168, 102] on div "V.G Vioni Giovanni" at bounding box center [146, 96] width 56 height 21
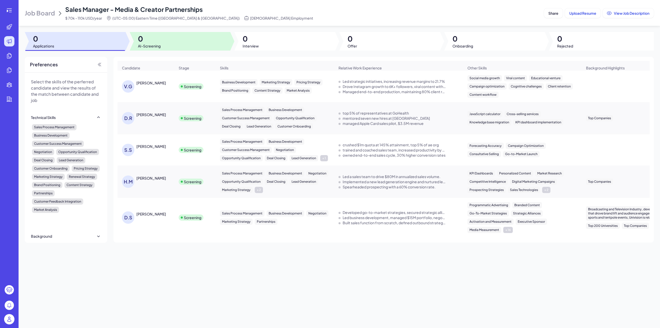
click at [145, 35] on span "0" at bounding box center [149, 38] width 23 height 9
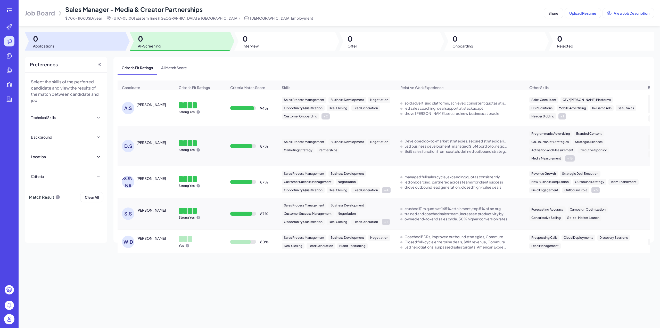
click at [81, 42] on div at bounding box center [75, 41] width 101 height 19
click at [162, 44] on div at bounding box center [180, 41] width 101 height 19
click at [83, 34] on div at bounding box center [75, 41] width 101 height 19
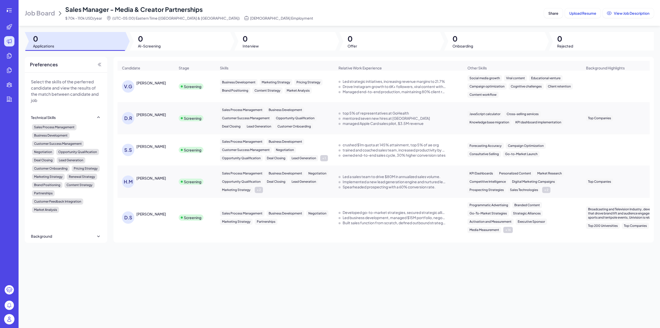
click at [183, 44] on div at bounding box center [180, 41] width 101 height 19
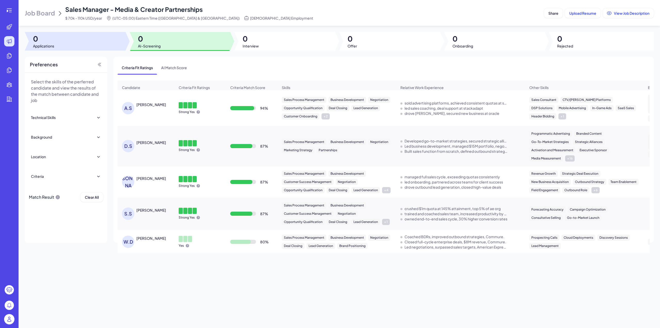
click at [115, 47] on div at bounding box center [75, 41] width 101 height 19
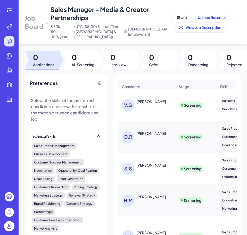
click at [202, 41] on header "Job Board Sales Manager - Media & Creator Partnerships $ 70k - 110k USD/year (U…" at bounding box center [133, 22] width 228 height 44
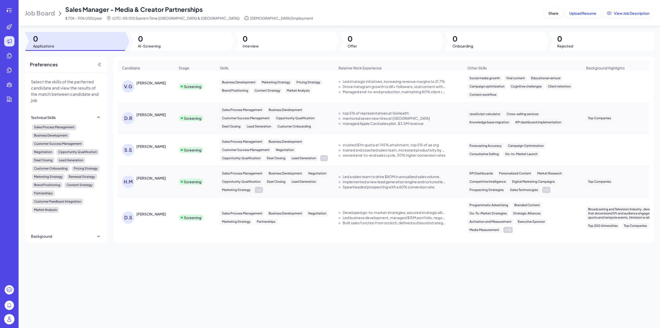
click at [46, 11] on span "Job Board" at bounding box center [40, 13] width 30 height 8
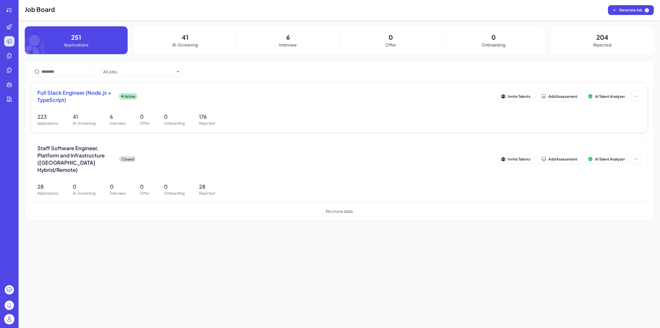
click at [91, 90] on span "Full Stack Engineer (Node.js + TypeScript)" at bounding box center [75, 96] width 77 height 14
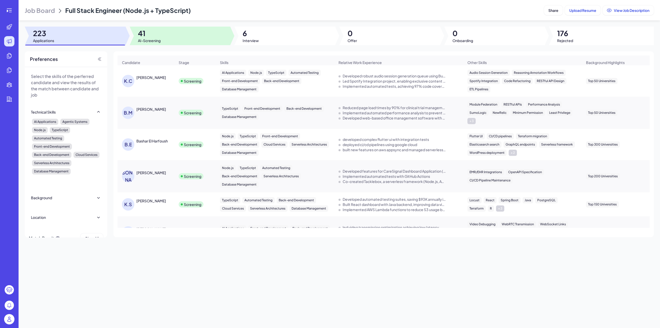
click at [162, 42] on div at bounding box center [180, 36] width 101 height 19
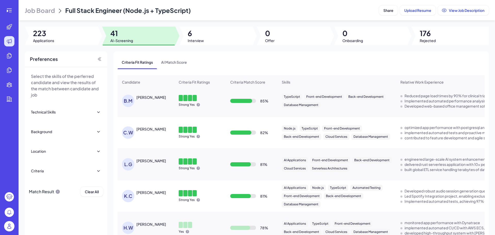
scroll to position [26, 0]
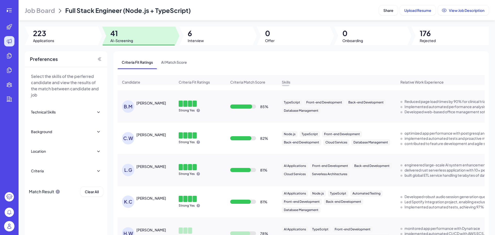
click at [158, 169] on div "Leopoldo Gonzalez" at bounding box center [151, 166] width 30 height 5
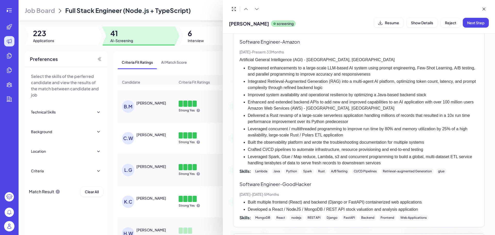
scroll to position [110, 0]
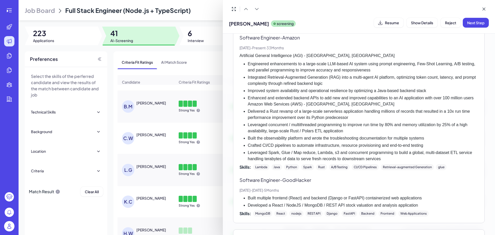
click at [201, 137] on div at bounding box center [247, 117] width 495 height 235
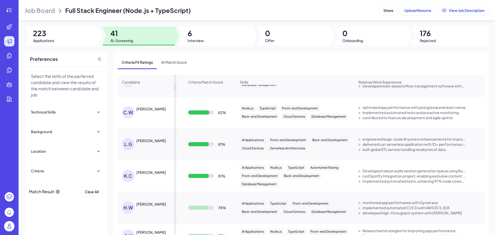
scroll to position [0, 0]
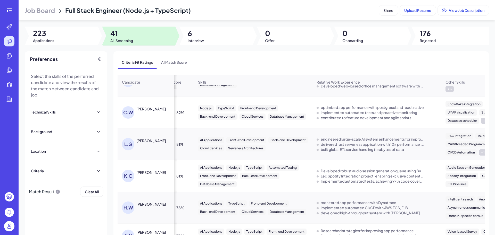
drag, startPoint x: 409, startPoint y: 185, endPoint x: 438, endPoint y: 185, distance: 29.1
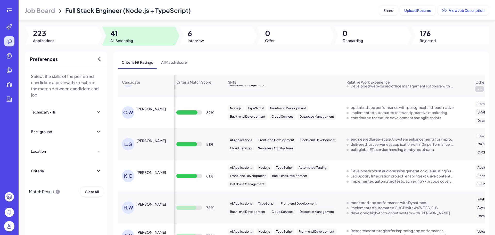
drag, startPoint x: 395, startPoint y: 186, endPoint x: 386, endPoint y: 186, distance: 9.0
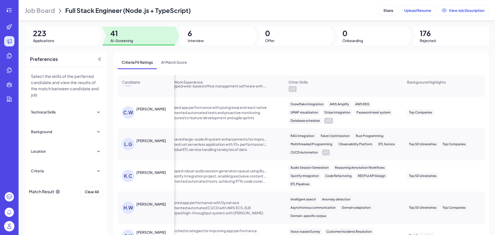
drag, startPoint x: 417, startPoint y: 187, endPoint x: 436, endPoint y: 187, distance: 19.1
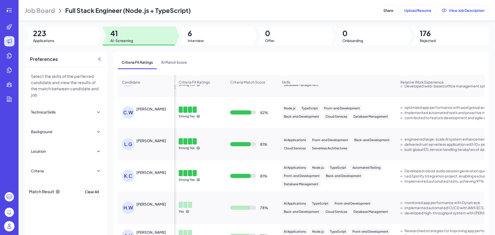
drag, startPoint x: 409, startPoint y: 188, endPoint x: 358, endPoint y: 189, distance: 50.8
click at [379, 187] on div "AI Applications Node.js TypeScript Automated Testing Front-end Development Back…" at bounding box center [337, 175] width 110 height 23
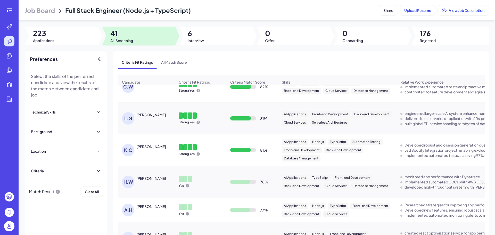
click at [142, 149] on div "Kevin Crabbe" at bounding box center [151, 146] width 30 height 5
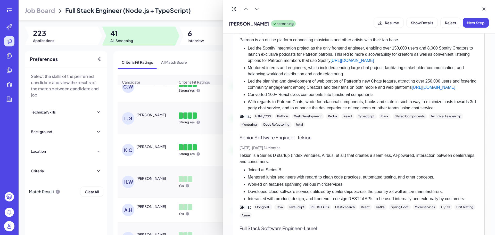
scroll to position [314, 0]
click at [146, 181] on div at bounding box center [247, 117] width 495 height 235
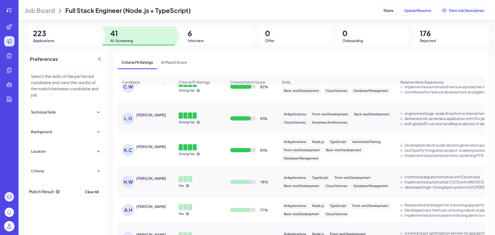
click at [144, 181] on div "Hao Wu" at bounding box center [151, 178] width 30 height 5
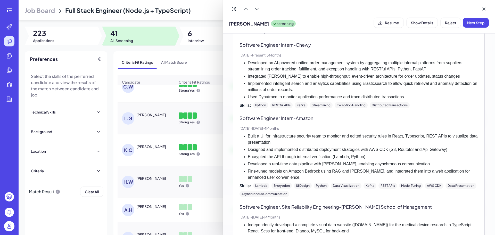
scroll to position [77, 0]
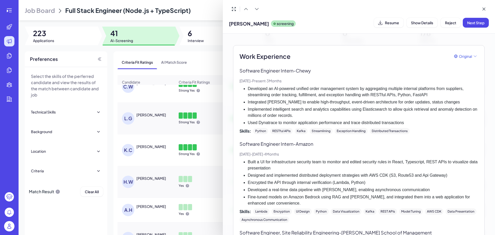
click at [214, 202] on div at bounding box center [247, 117] width 495 height 235
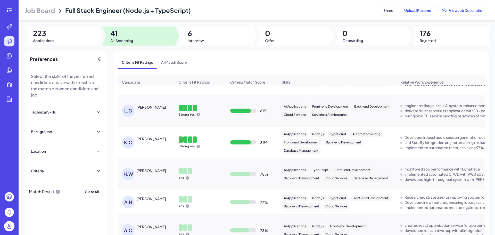
scroll to position [103, 0]
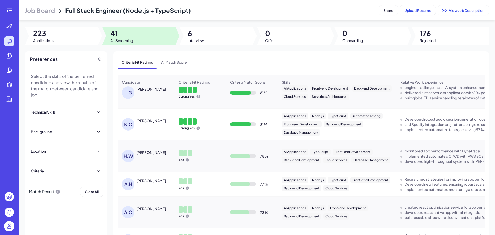
click at [143, 153] on div "Hao Wu" at bounding box center [151, 152] width 30 height 5
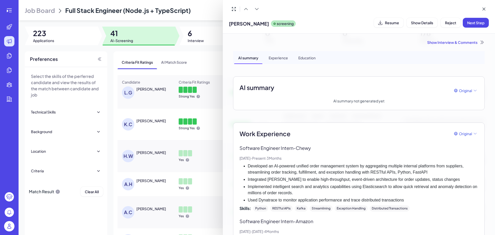
scroll to position [283, 0]
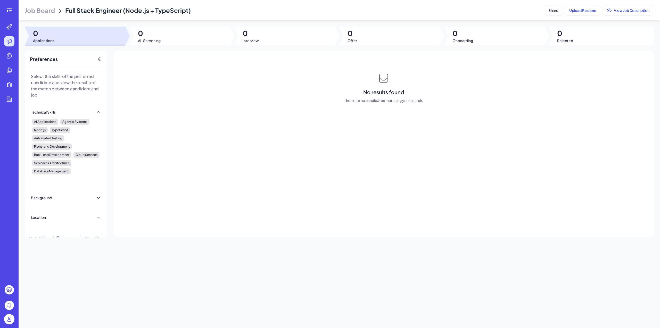
click at [46, 9] on span "Job Board" at bounding box center [40, 10] width 30 height 8
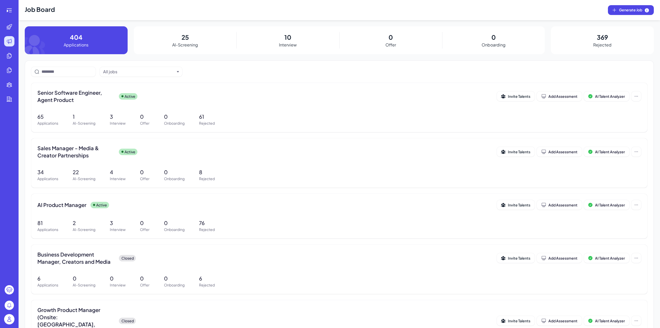
click at [5, 319] on img at bounding box center [9, 319] width 10 height 10
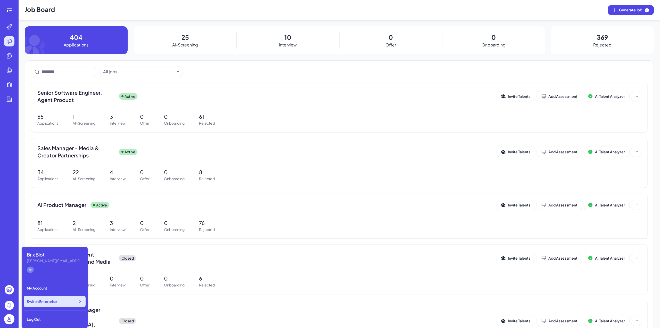
click at [59, 303] on div "Switch Enterprise" at bounding box center [55, 300] width 62 height 11
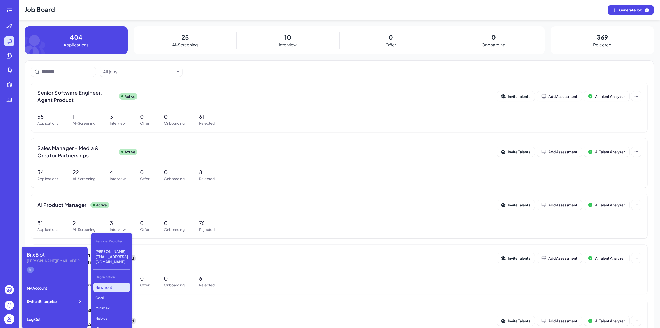
click at [113, 282] on p "Newfront" at bounding box center [111, 286] width 37 height 9
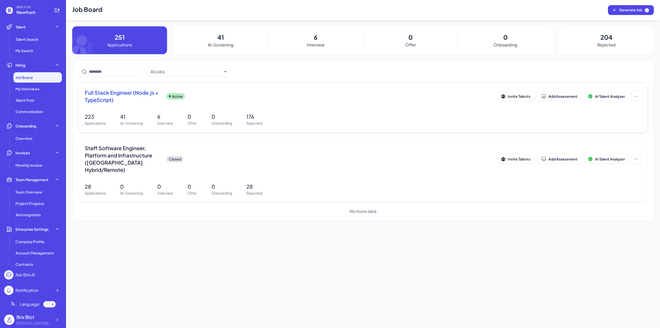
click at [138, 99] on span "Full Stack Engineer (Node.js + TypeScript)" at bounding box center [123, 96] width 77 height 14
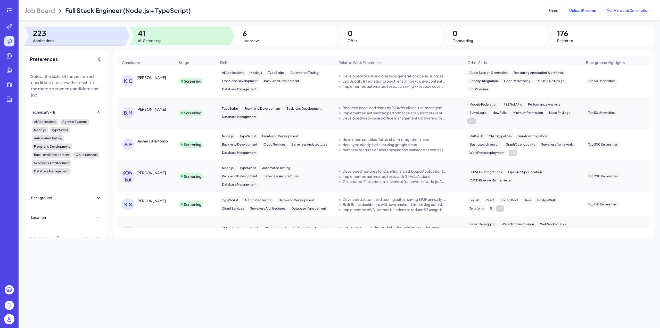
click at [177, 36] on div at bounding box center [180, 36] width 101 height 19
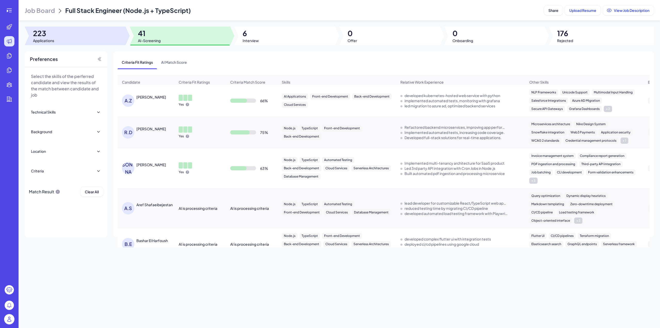
click at [95, 41] on div at bounding box center [75, 36] width 101 height 19
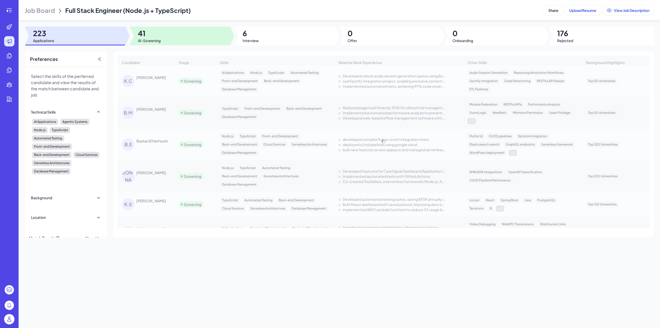
click at [139, 39] on span "AI-Screening" at bounding box center [149, 40] width 23 height 5
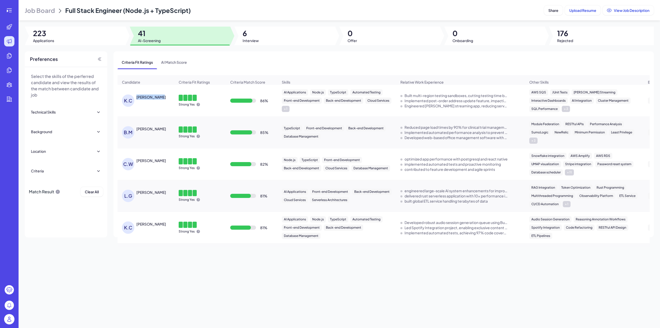
drag, startPoint x: 169, startPoint y: 100, endPoint x: 136, endPoint y: 98, distance: 32.8
click at [136, 98] on div "K.C KARAN CHOPRA" at bounding box center [148, 100] width 53 height 12
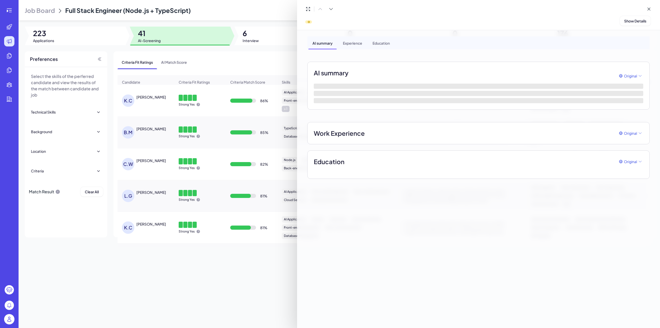
copy div "KARAN CHOPRA"
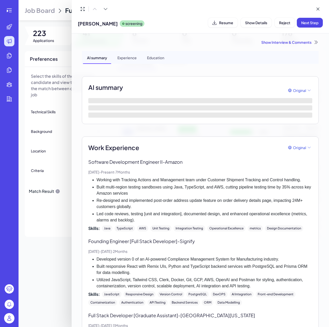
click at [63, 100] on div at bounding box center [164, 163] width 329 height 327
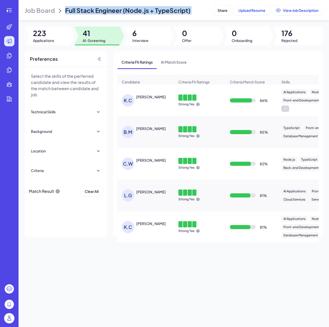
drag, startPoint x: 65, startPoint y: 11, endPoint x: 213, endPoint y: 2, distance: 148.2
click at [213, 2] on header "Job Board Full Stack Engineer (Node.js + TypeScript) Share Upload Resume View J…" at bounding box center [174, 10] width 311 height 20
copy header "Full Stack Engineer (Node.js + TypeScript) Share Upload Resume View Job Descrip…"
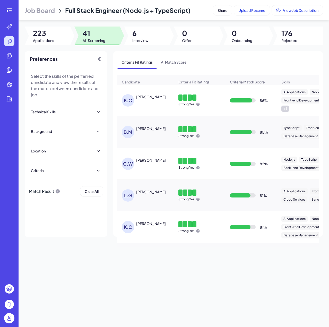
click at [211, 103] on div "Strong Yes" at bounding box center [199, 100] width 51 height 20
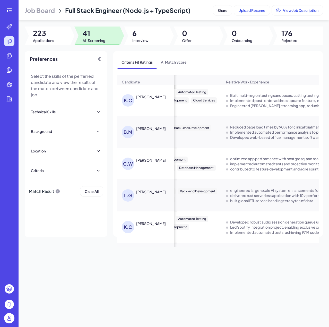
scroll to position [0, 290]
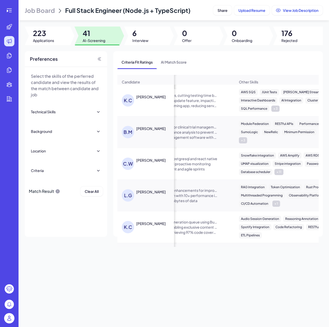
drag, startPoint x: 228, startPoint y: 251, endPoint x: 219, endPoint y: 249, distance: 8.8
click at [219, 249] on div "Job Board Full Stack Engineer (Node.js + TypeScript) Share Upload Resume View J…" at bounding box center [174, 163] width 311 height 327
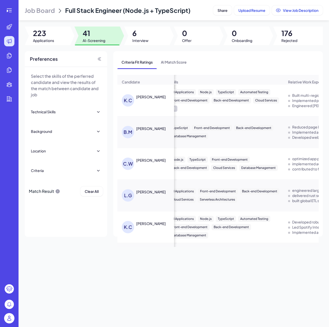
scroll to position [0, 99]
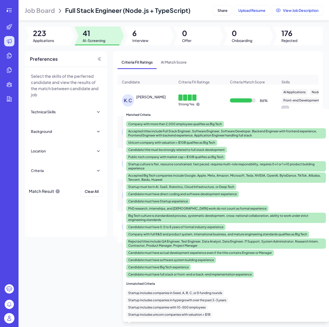
click at [242, 103] on div at bounding box center [241, 100] width 22 height 4
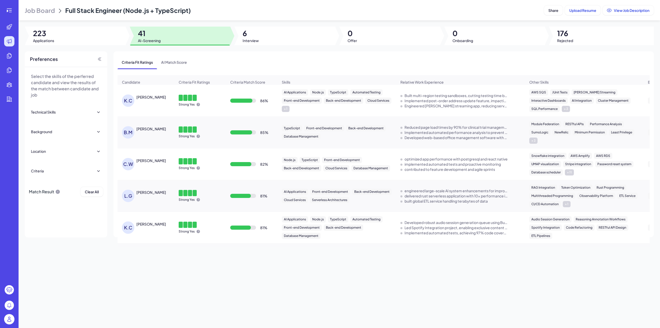
click at [152, 103] on div "K.C KARAN CHOPRA" at bounding box center [148, 100] width 53 height 12
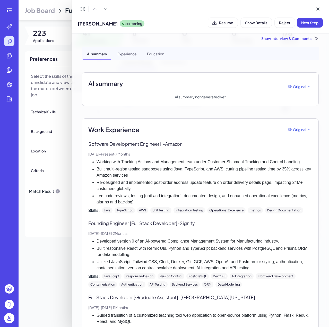
scroll to position [0, 0]
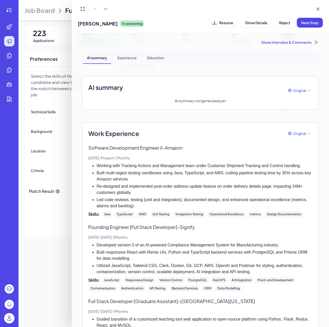
click at [55, 183] on div at bounding box center [164, 163] width 329 height 327
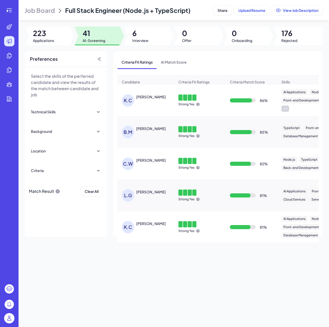
click at [156, 131] on div "BUCK MELTON" at bounding box center [151, 128] width 30 height 5
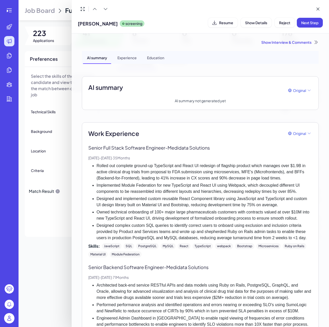
drag, startPoint x: 217, startPoint y: 212, endPoint x: 217, endPoint y: 214, distance: 2.9
click at [217, 212] on li "Owned technical onboarding of 100+ major large pharmaceuticals customers with c…" at bounding box center [205, 215] width 216 height 12
click at [178, 187] on li "Implemented Module Federation for new TypeScript and React UI using Webpack, wh…" at bounding box center [205, 188] width 216 height 12
click at [134, 63] on div "Experience" at bounding box center [127, 57] width 28 height 13
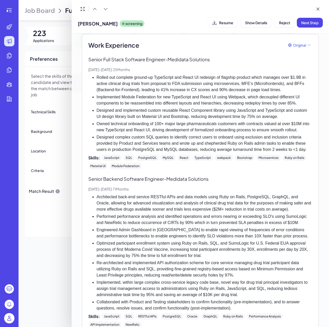
scroll to position [89, 0]
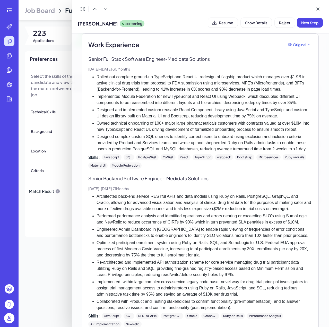
click at [181, 167] on div "Skills: JavaScript SQL PostgreSQL MySQL React TypeScript webpack Bootstrap Micr…" at bounding box center [200, 161] width 224 height 14
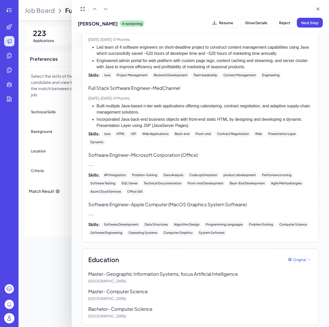
scroll to position [475, 0]
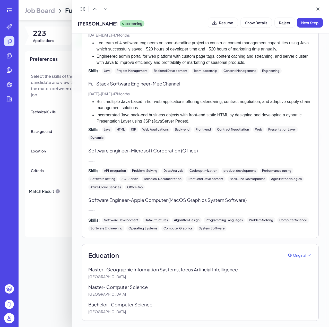
click at [47, 278] on div at bounding box center [164, 163] width 329 height 327
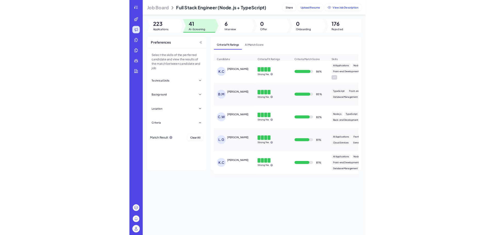
scroll to position [0, 0]
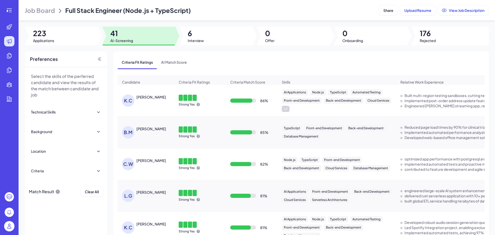
click at [326, 143] on div "TypeScript Front-end Development Back-end Development Database Management" at bounding box center [337, 132] width 118 height 23
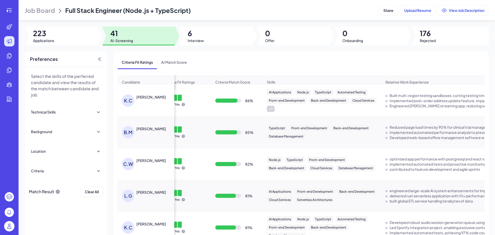
scroll to position [0, 40]
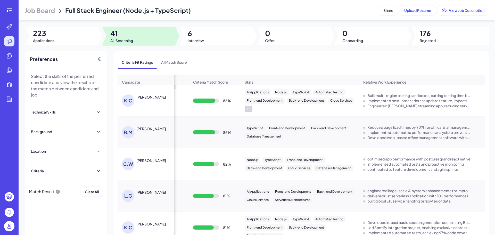
drag, startPoint x: 335, startPoint y: 152, endPoint x: 353, endPoint y: 155, distance: 19.0
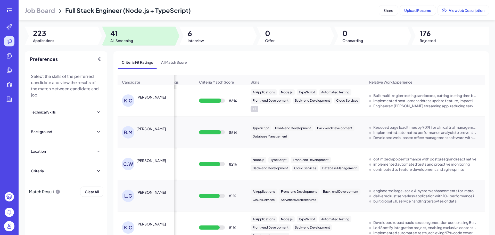
scroll to position [0, 5]
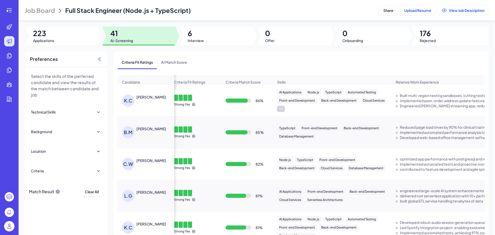
drag, startPoint x: 340, startPoint y: 151, endPoint x: 322, endPoint y: 151, distance: 18.1
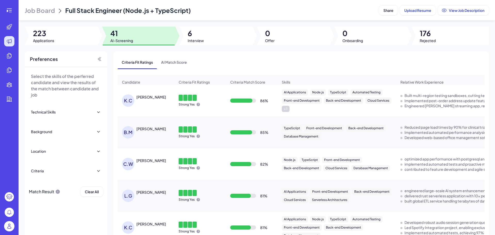
drag, startPoint x: 324, startPoint y: 148, endPoint x: 311, endPoint y: 148, distance: 12.9
click at [149, 163] on div "Cody Wirth" at bounding box center [155, 160] width 39 height 5
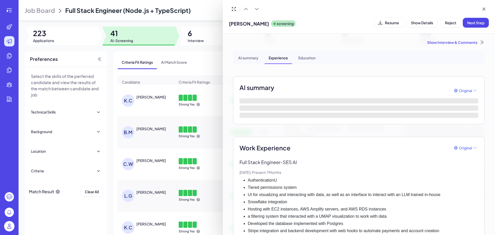
click at [426, 180] on li "AuthenticationU" at bounding box center [363, 180] width 230 height 6
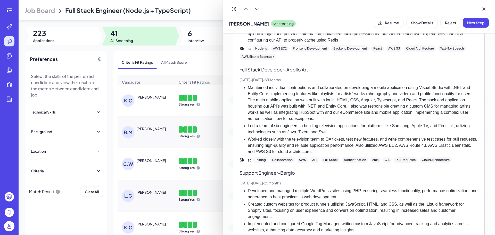
scroll to position [623, 0]
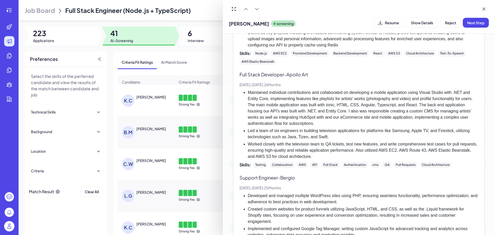
click at [176, 152] on div at bounding box center [247, 117] width 495 height 235
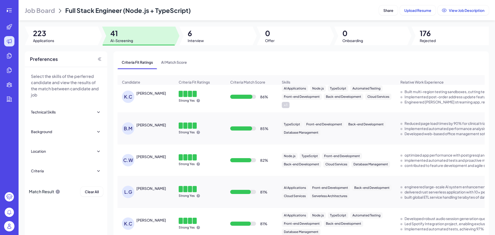
scroll to position [0, 0]
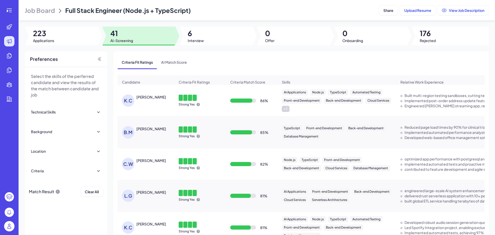
click at [146, 162] on div "Cody Wirth" at bounding box center [151, 160] width 30 height 5
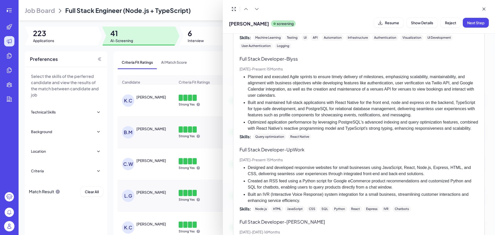
scroll to position [288, 0]
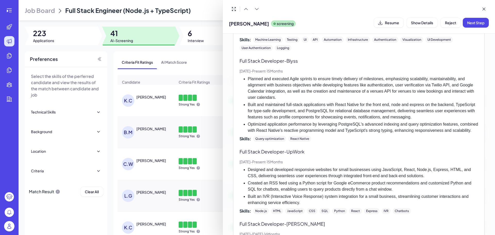
click at [206, 156] on div at bounding box center [247, 117] width 495 height 235
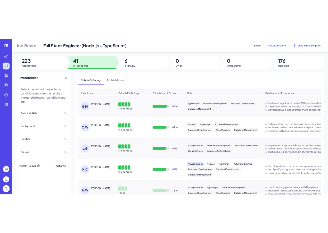
scroll to position [26, 0]
